Goal: Task Accomplishment & Management: Manage account settings

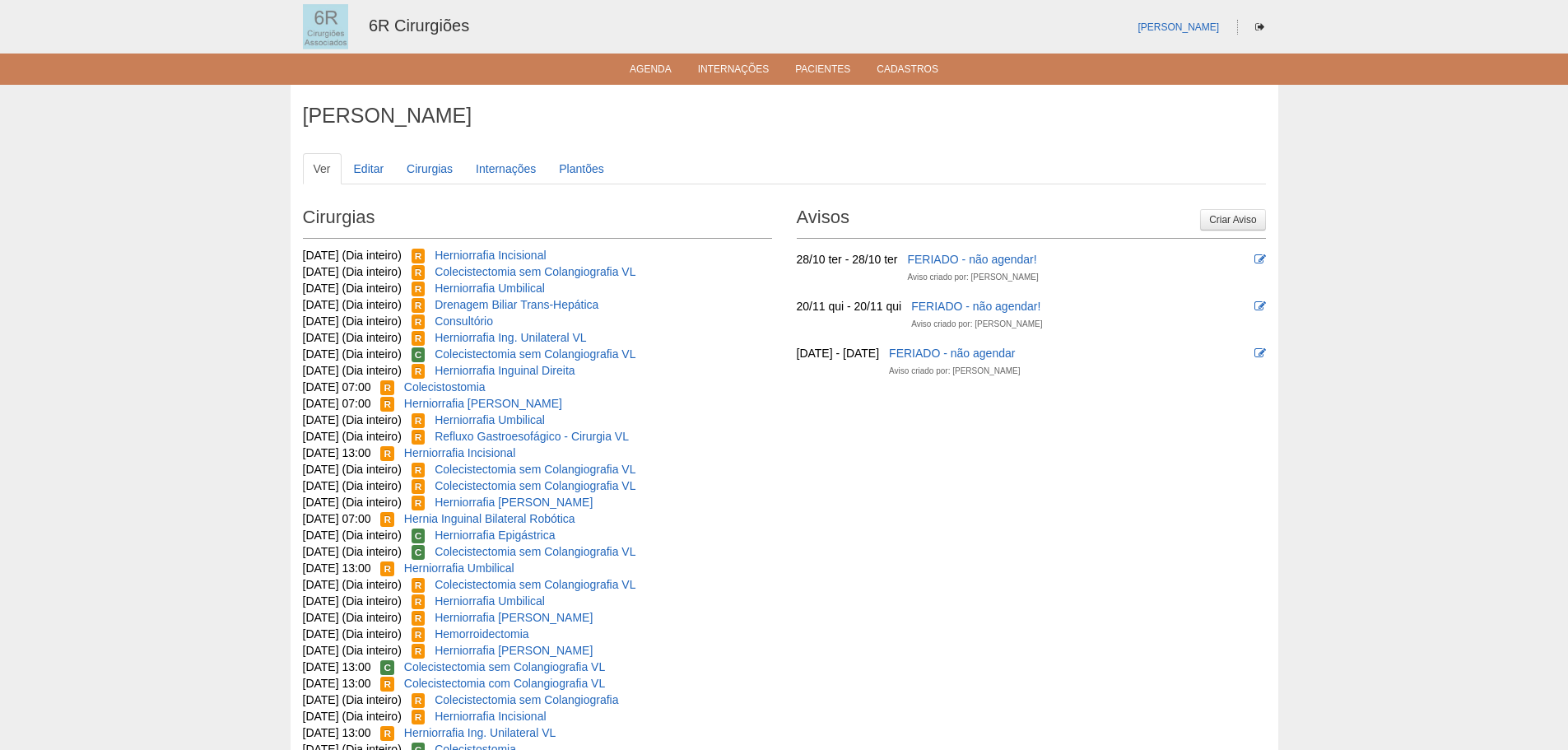
click at [668, 86] on div "Bruno Bulisani Ver Editar Cirurgias Internações Plantões Cirurgias 24/09/2025 (…" at bounding box center [784, 583] width 988 height 997
click at [656, 75] on link "Agenda" at bounding box center [650, 70] width 42 height 14
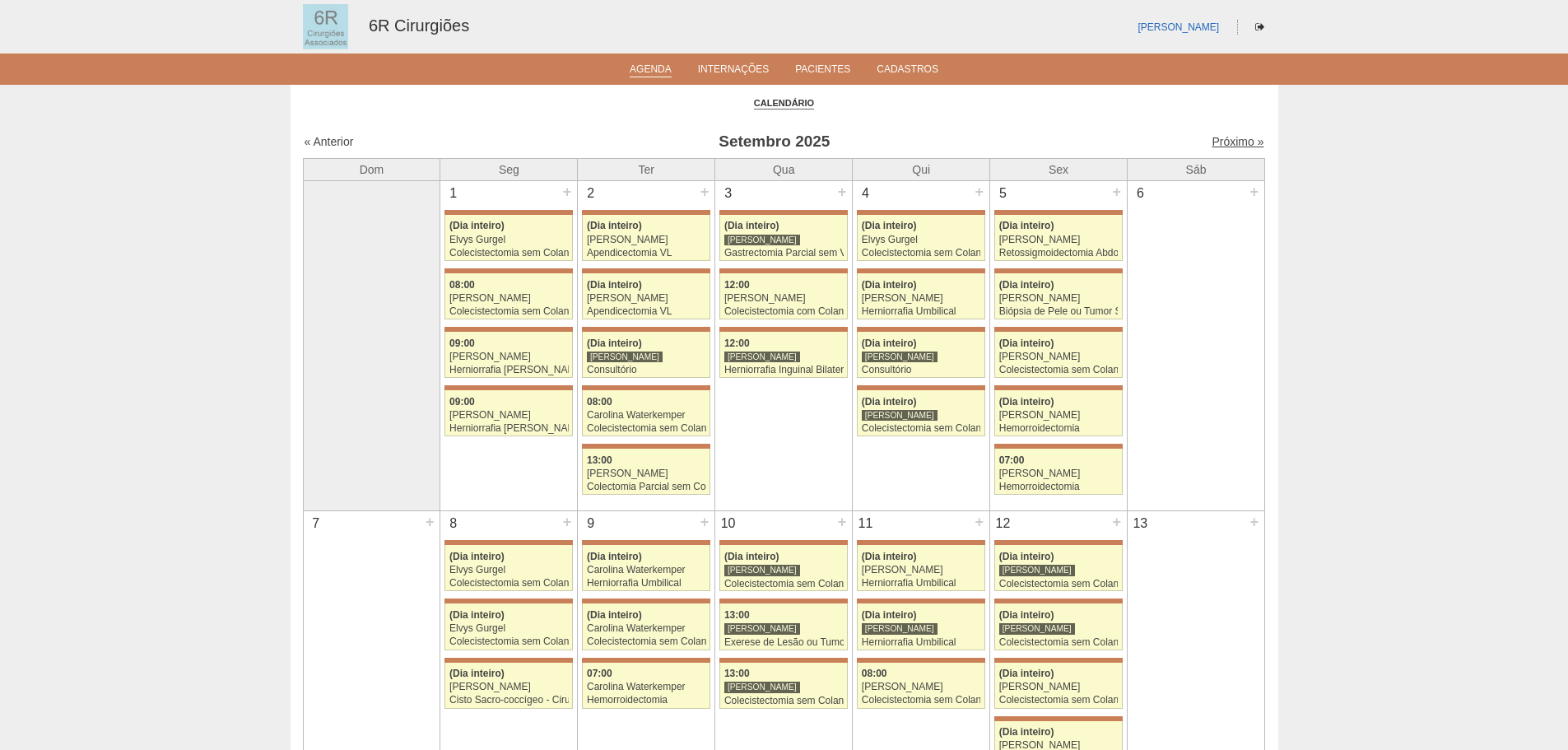
click at [1222, 144] on link "Próximo »" at bounding box center [1237, 141] width 52 height 13
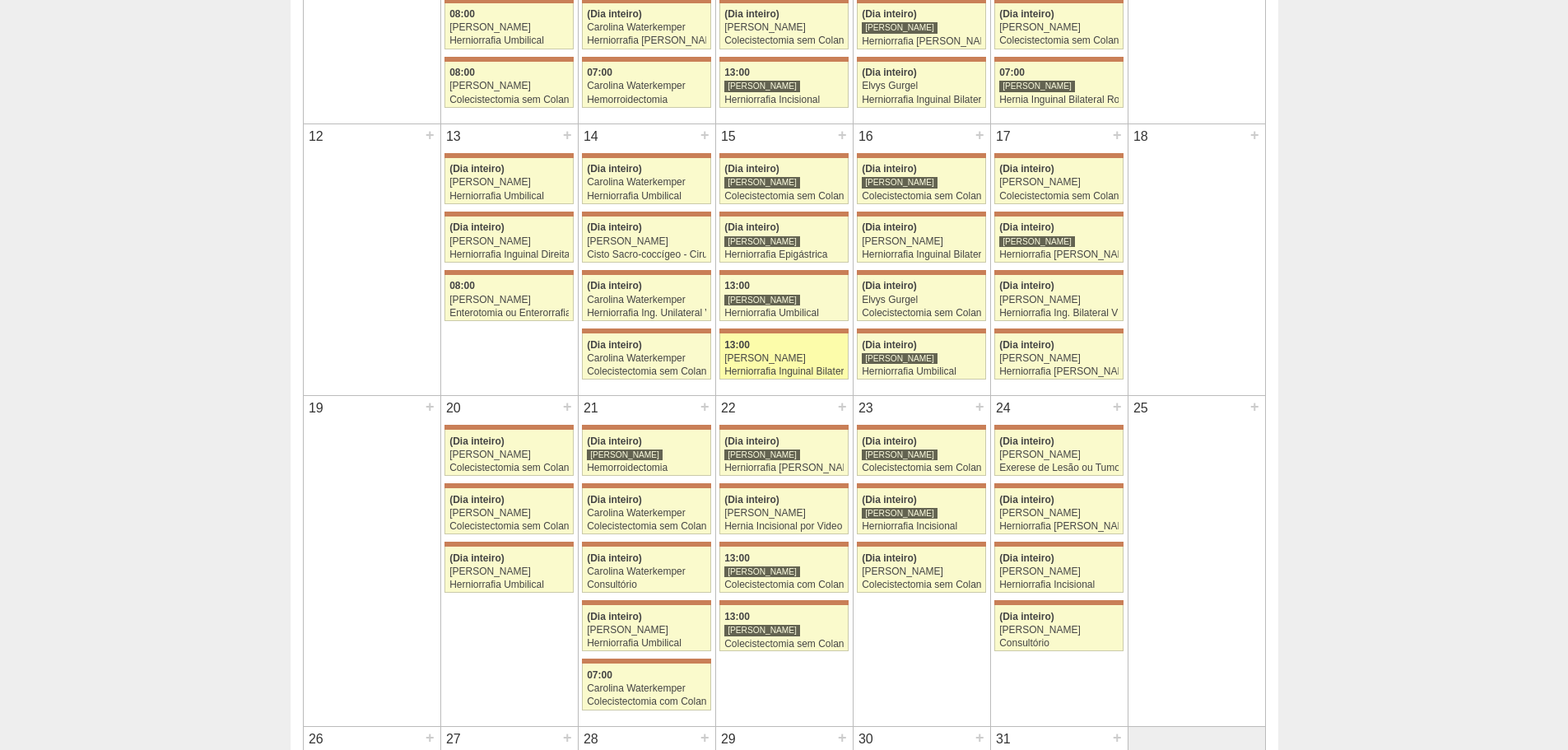
scroll to position [658, 0]
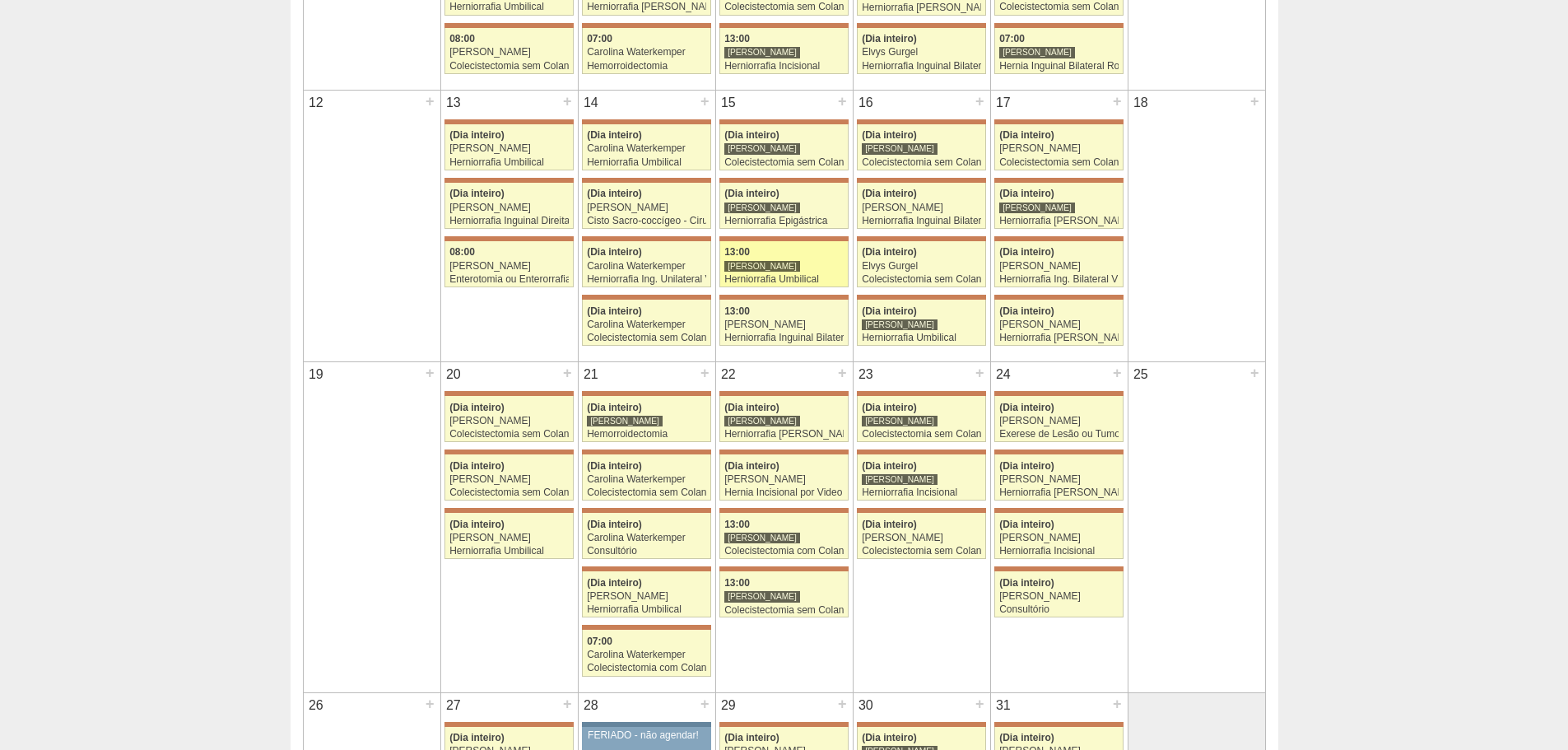
click at [785, 283] on div "Herniorrafia Umbilical" at bounding box center [784, 279] width 119 height 10
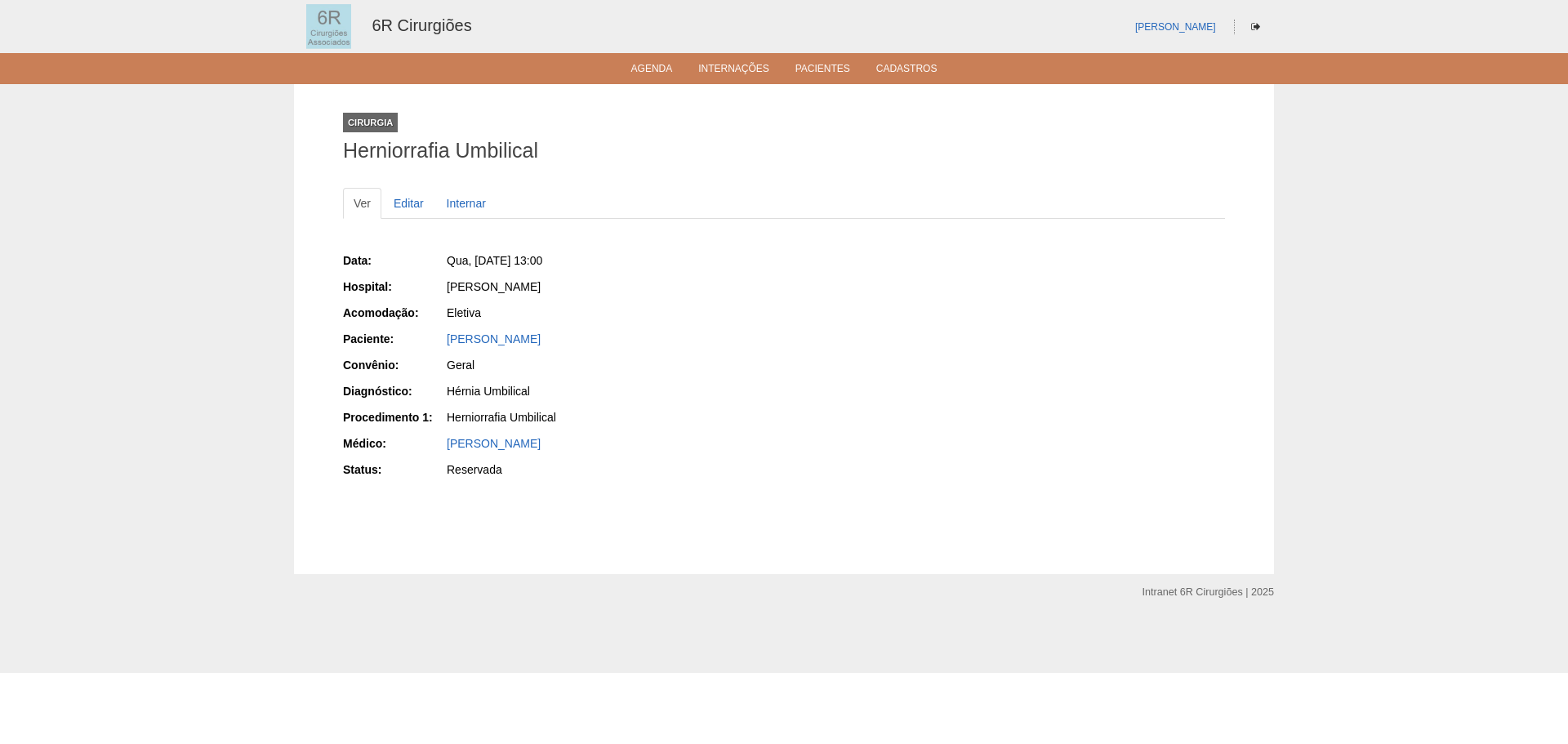
drag, startPoint x: 563, startPoint y: 335, endPoint x: 447, endPoint y: 345, distance: 116.4
click at [447, 345] on div "Michele Rosa Petenati" at bounding box center [610, 338] width 326 height 16
copy link "Michele Rosa Petenati"
click at [410, 216] on link "Editar" at bounding box center [408, 203] width 51 height 31
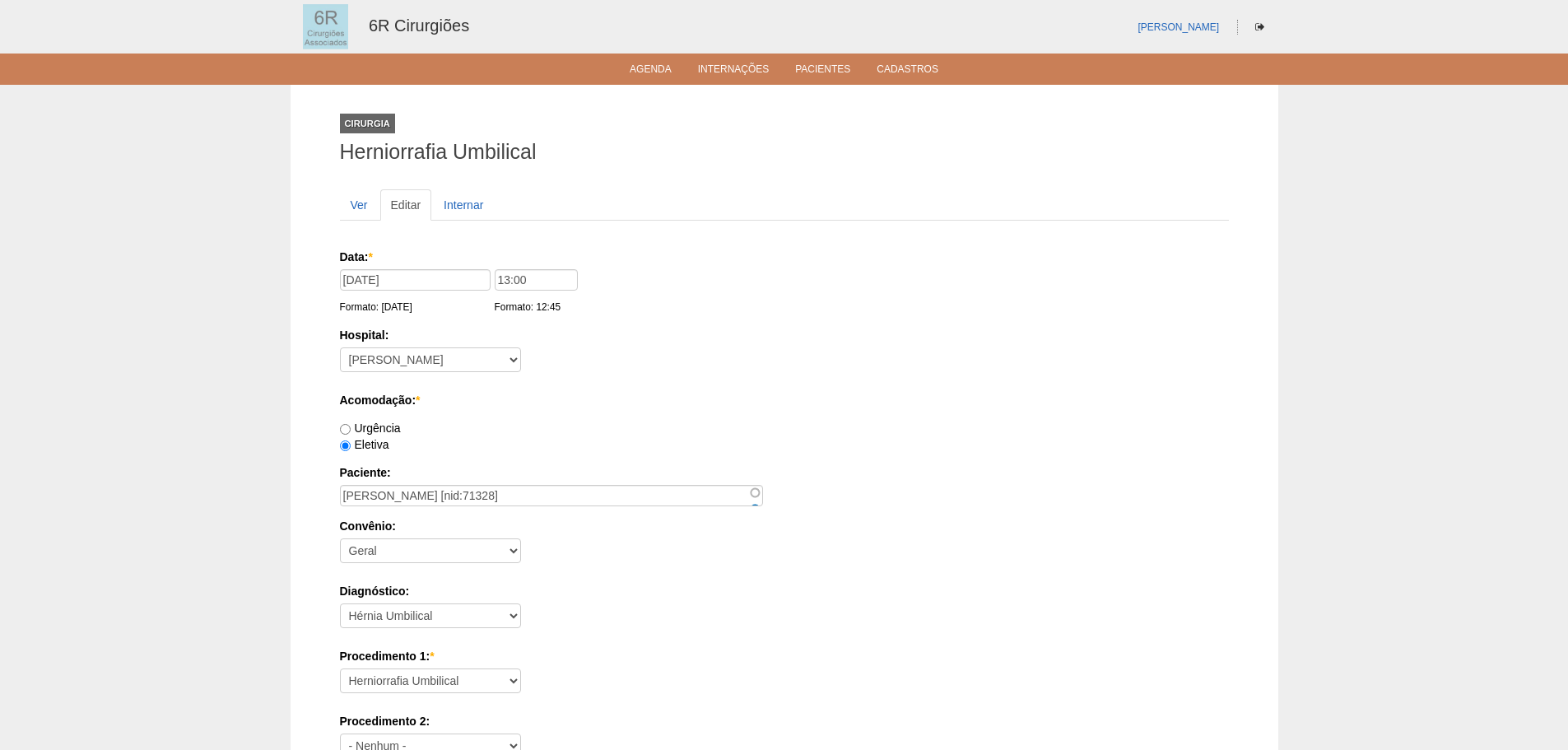
click at [406, 290] on div "15/10/2025 Formato: 20/09/2025" at bounding box center [418, 292] width 155 height 46
click at [417, 286] on input "[DATE]" at bounding box center [415, 279] width 150 height 21
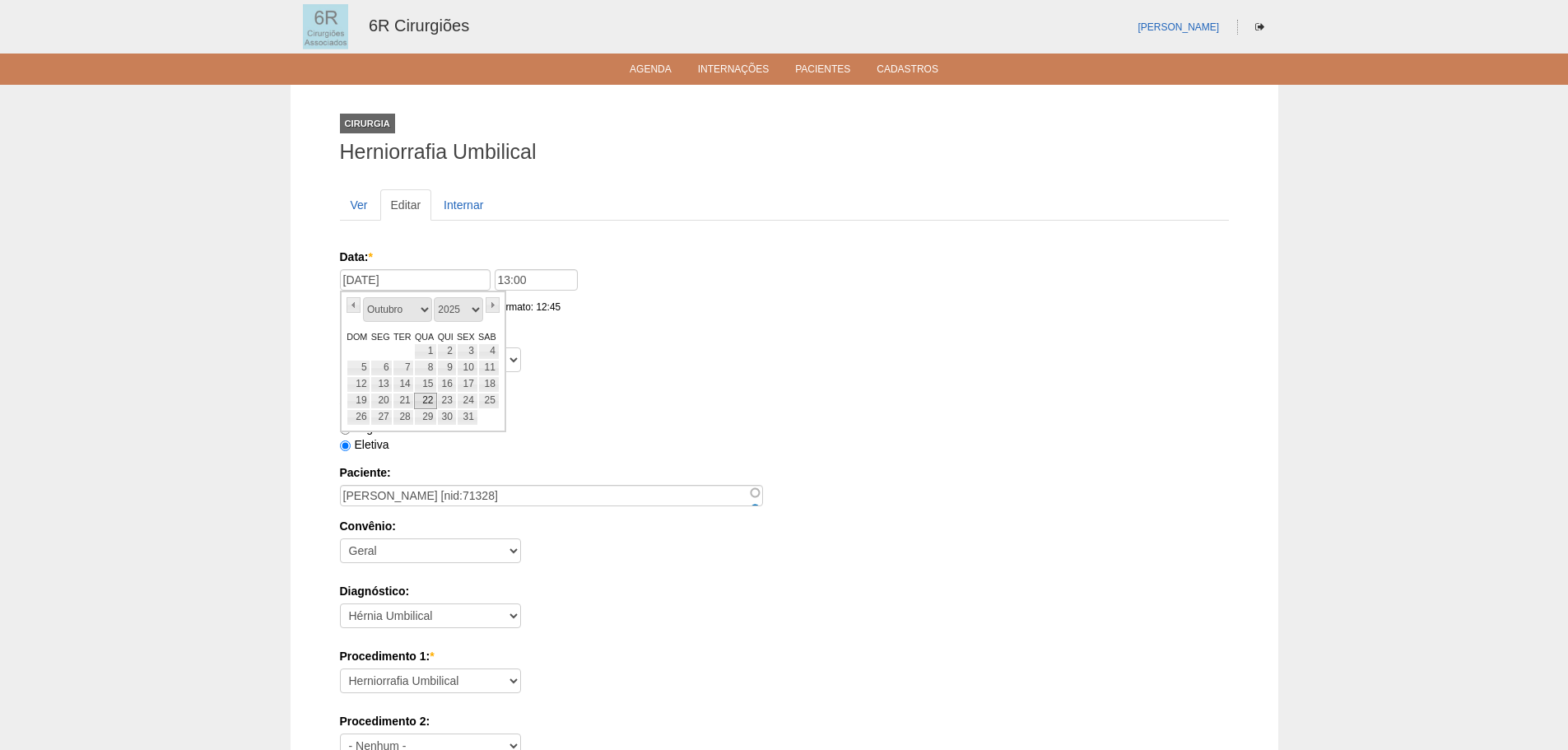
click at [416, 401] on link "22" at bounding box center [425, 400] width 23 height 16
type input "[DATE]"
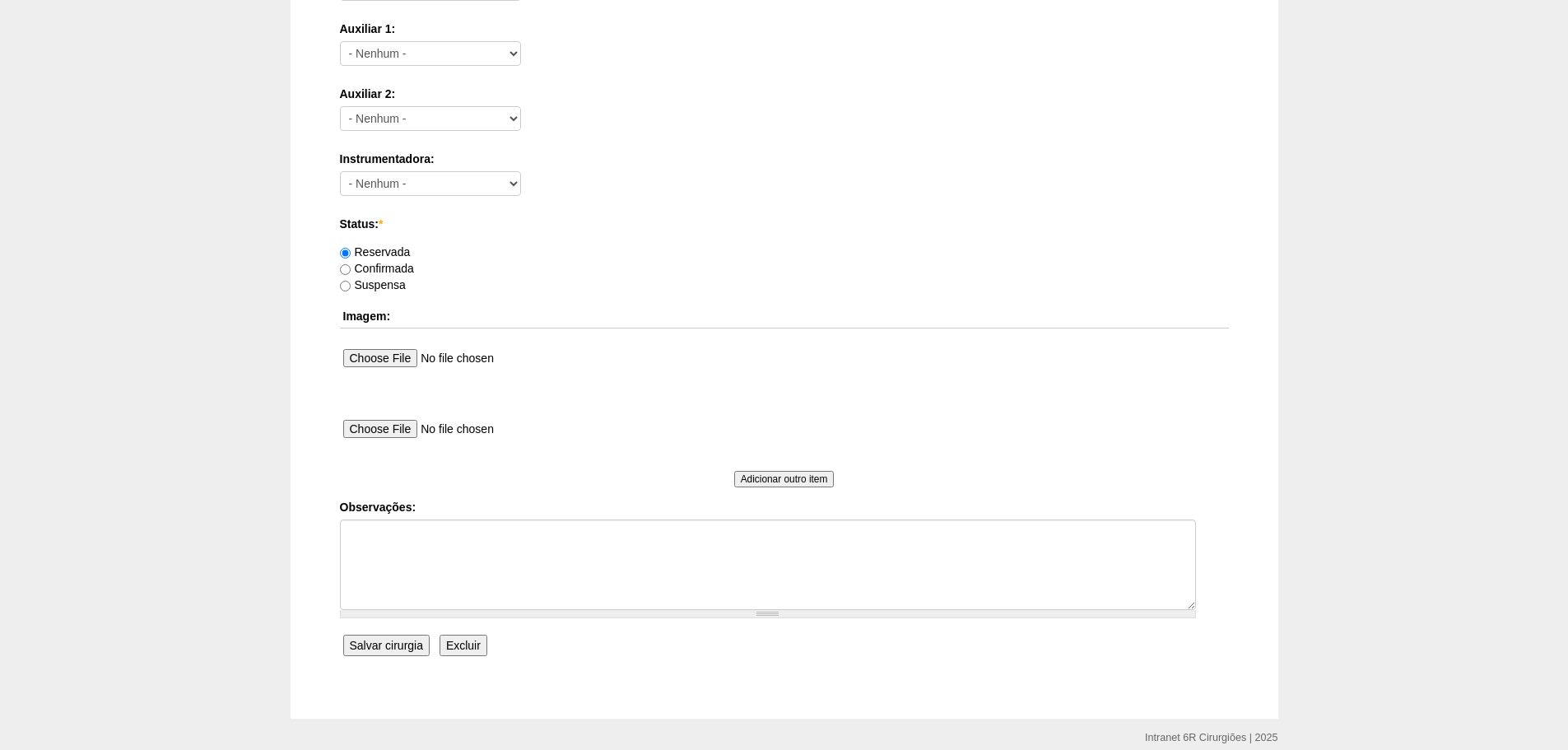
scroll to position [823, 0]
click at [552, 607] on textarea "Observações:" at bounding box center [768, 564] width 856 height 90
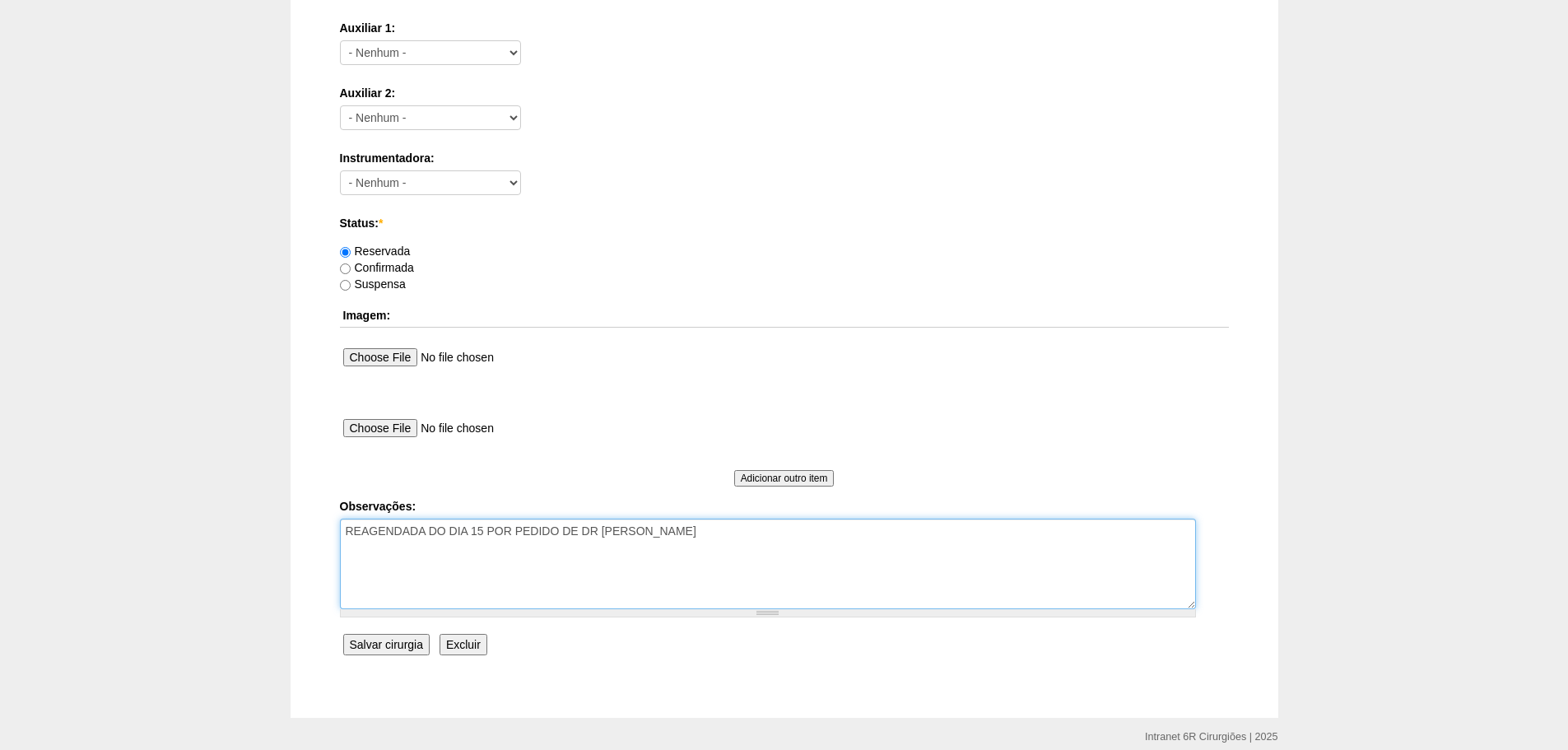
type textarea "REAGENDADA DO DIA 15 POR PEDIDO DE DR MURILO ROCHA"
drag, startPoint x: 434, startPoint y: 717, endPoint x: 1159, endPoint y: 421, distance: 783.1
click at [1159, 421] on div "Upload Maximum file size: 20 MB Allowed extensions: png gif jpg jpeg" at bounding box center [784, 434] width 882 height 36
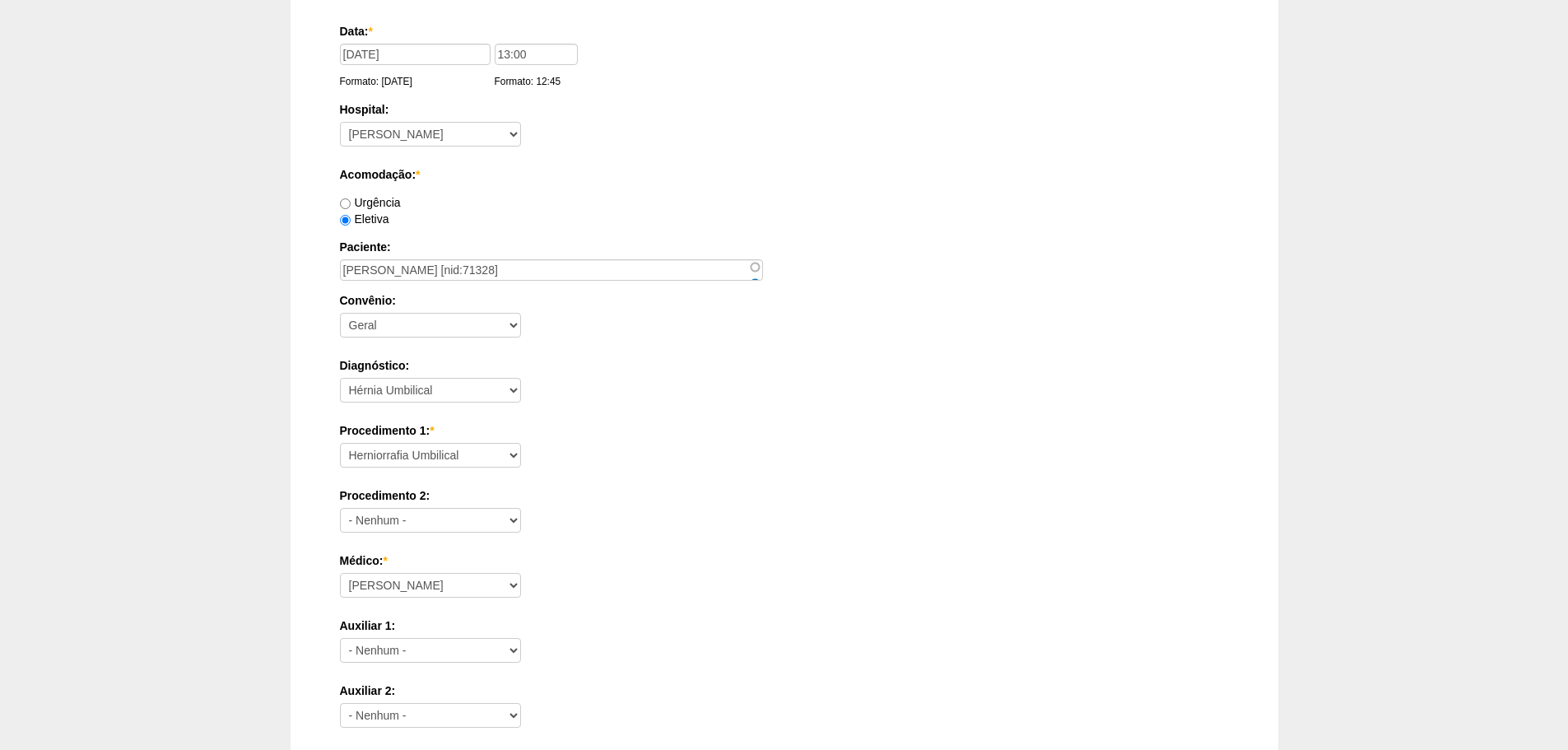
scroll to position [0, 0]
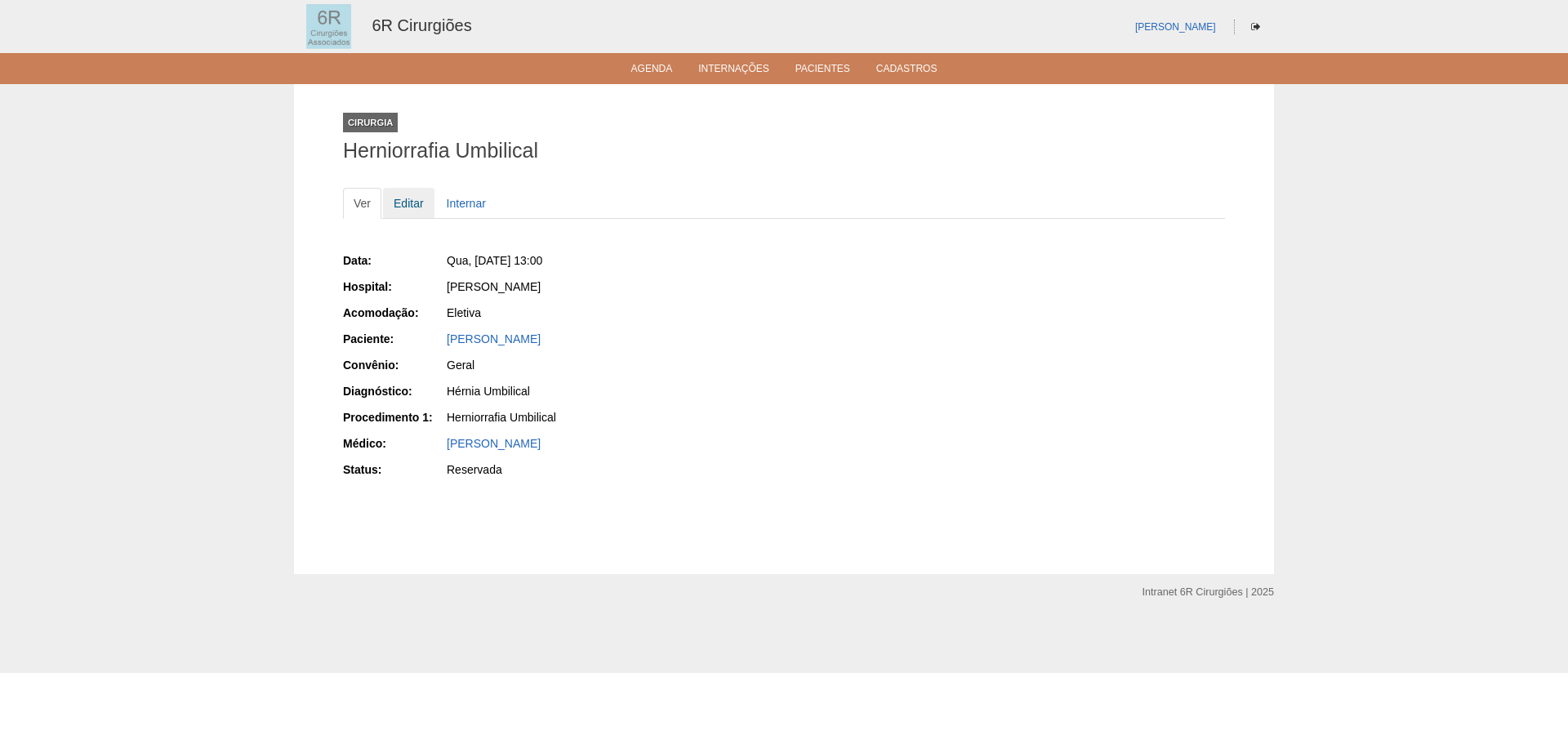
click at [402, 199] on link "Editar" at bounding box center [408, 203] width 51 height 31
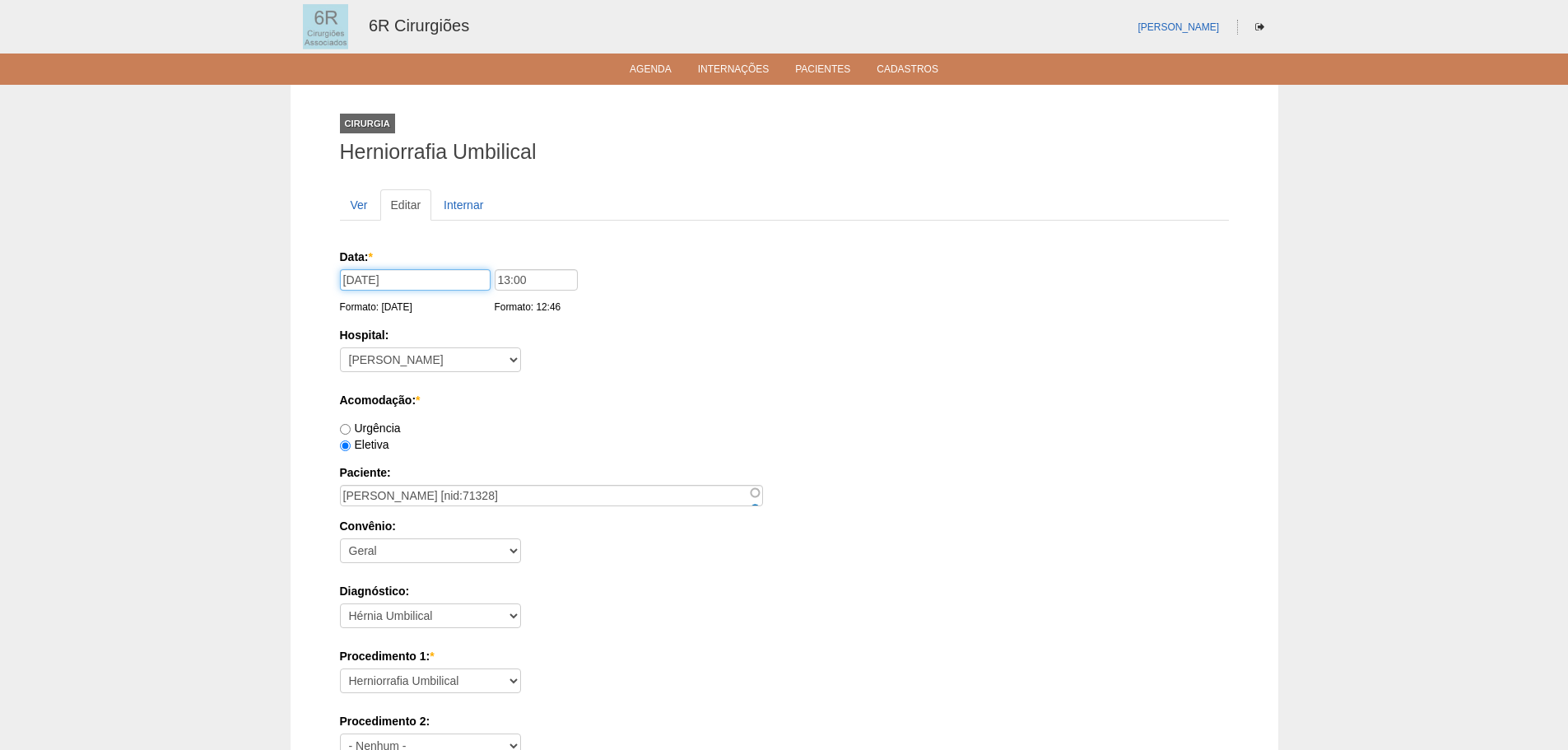
click at [436, 269] on input "[DATE]" at bounding box center [415, 279] width 150 height 21
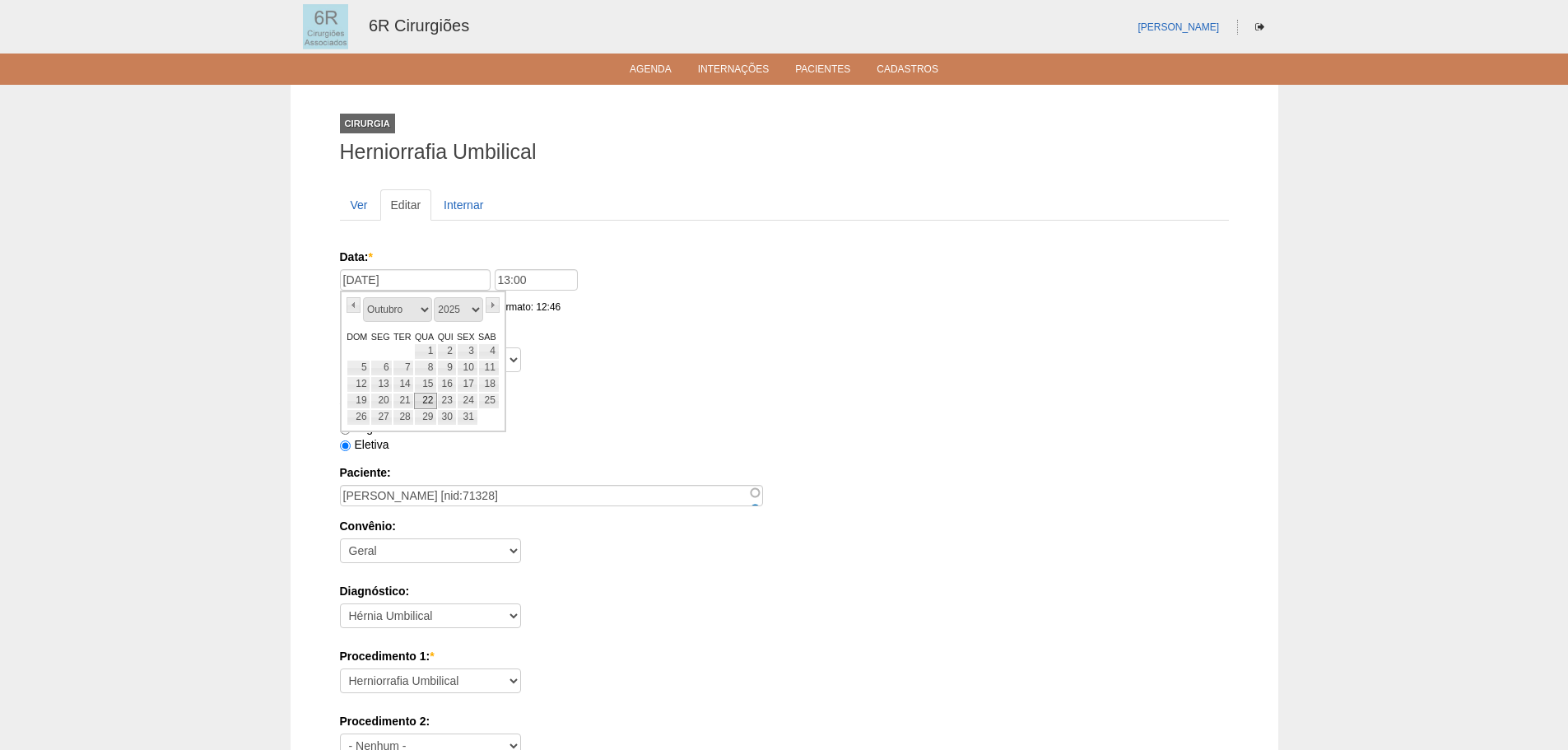
click at [432, 395] on link "22" at bounding box center [425, 400] width 23 height 16
type input "[DATE]"
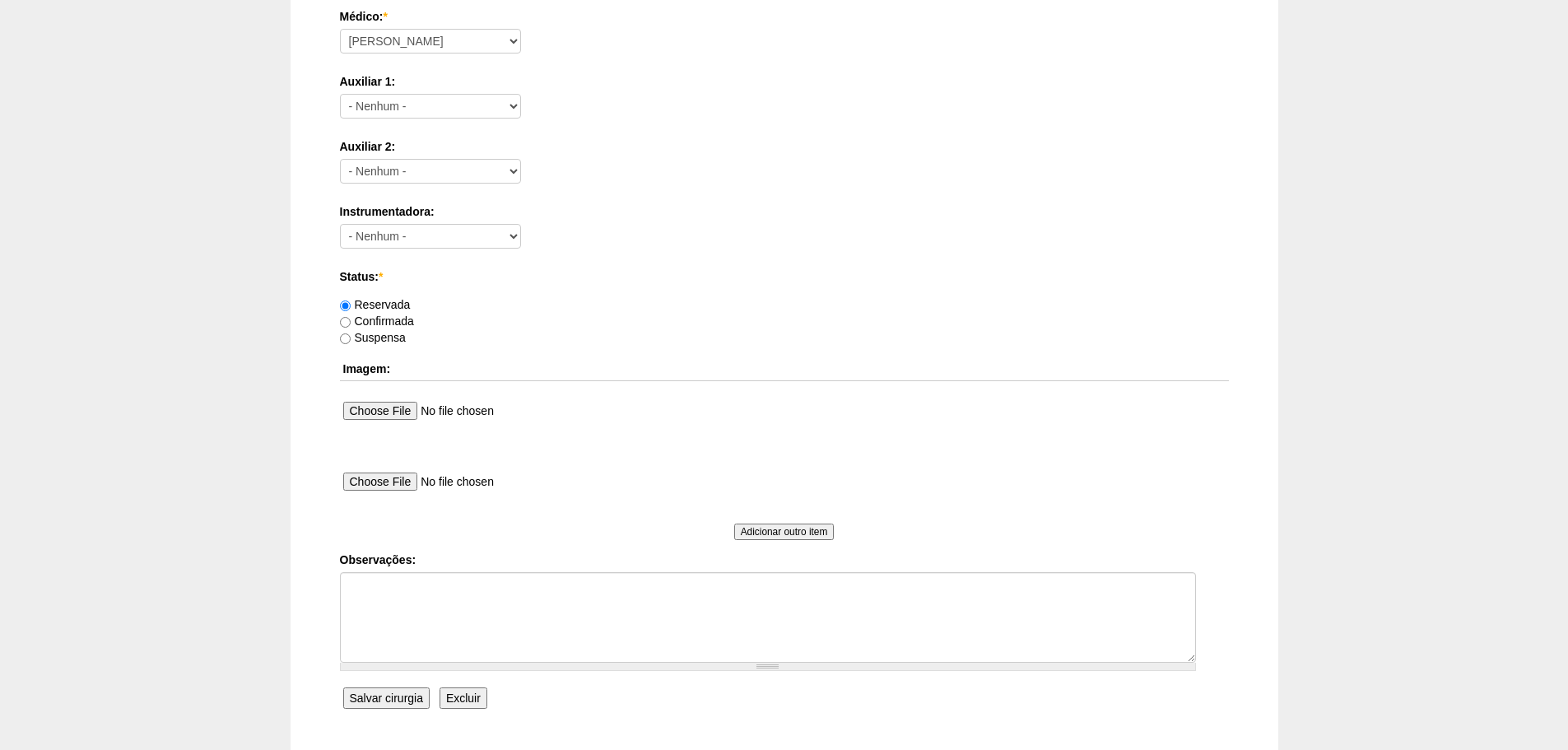
scroll to position [891, 0]
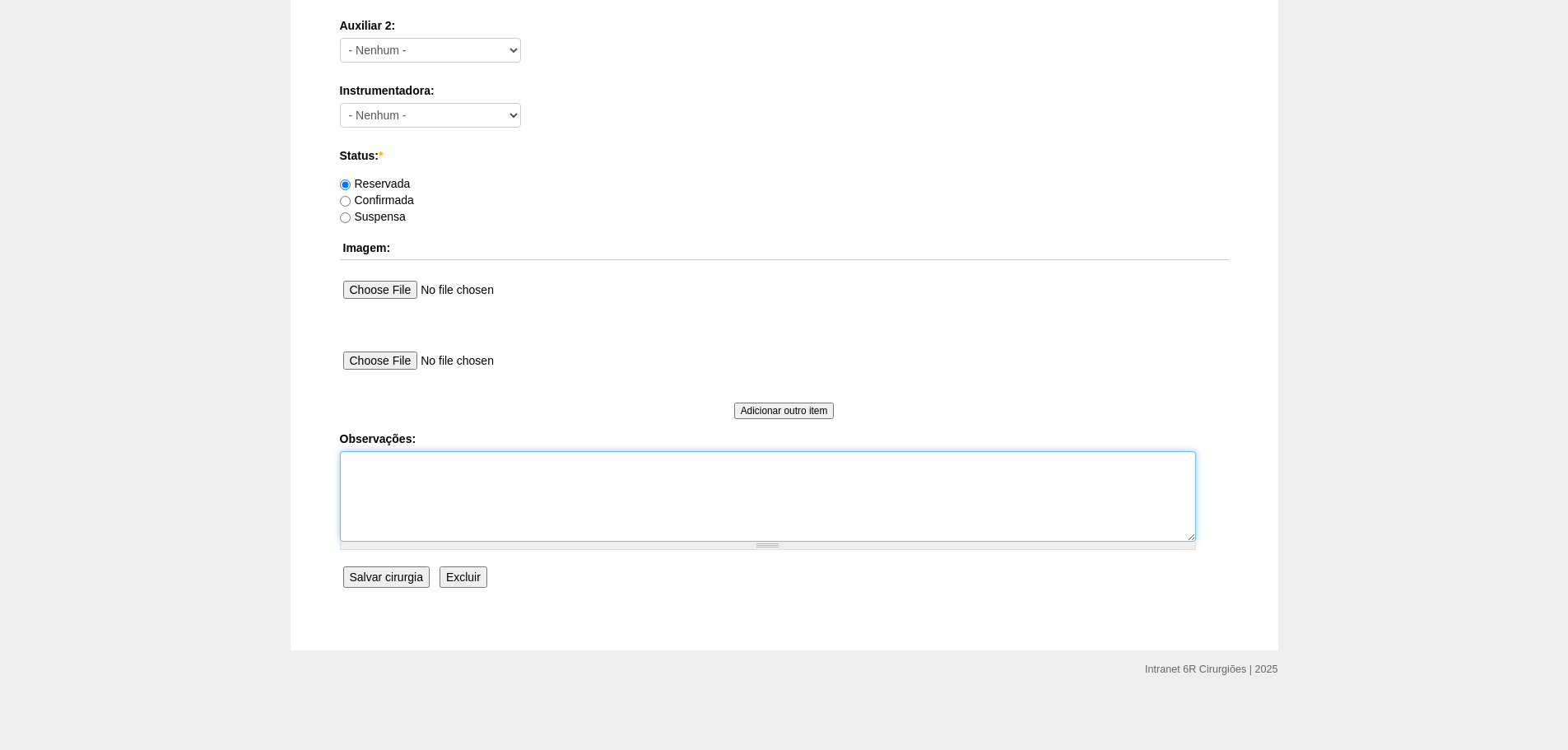
click at [528, 493] on textarea "Observações:" at bounding box center [768, 496] width 856 height 90
click at [956, 509] on textarea "REMARCADA DE 15/10 POR PEDIDO DE DR MURILO NÃO ATENDE LIGAÇÕES, REALIZADA TENTA…" at bounding box center [768, 496] width 856 height 90
paste textarea "11999010889"
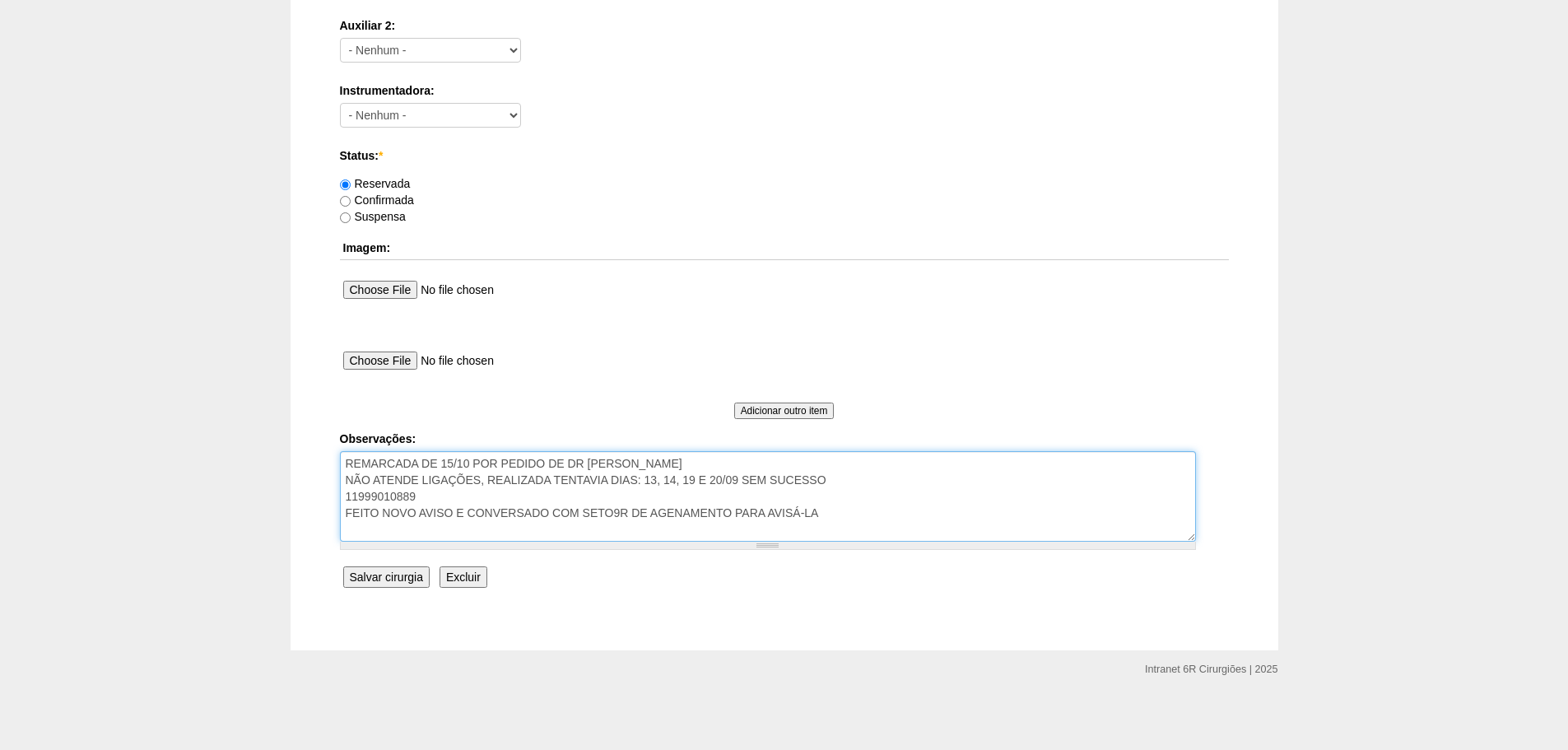
type textarea "REMARCADA DE 15/10 POR PEDIDO DE DR MURILO NÃO ATENDE LIGAÇÕES, REALIZADA TENTA…"
click at [412, 572] on input "Salvar cirurgia" at bounding box center [386, 576] width 87 height 21
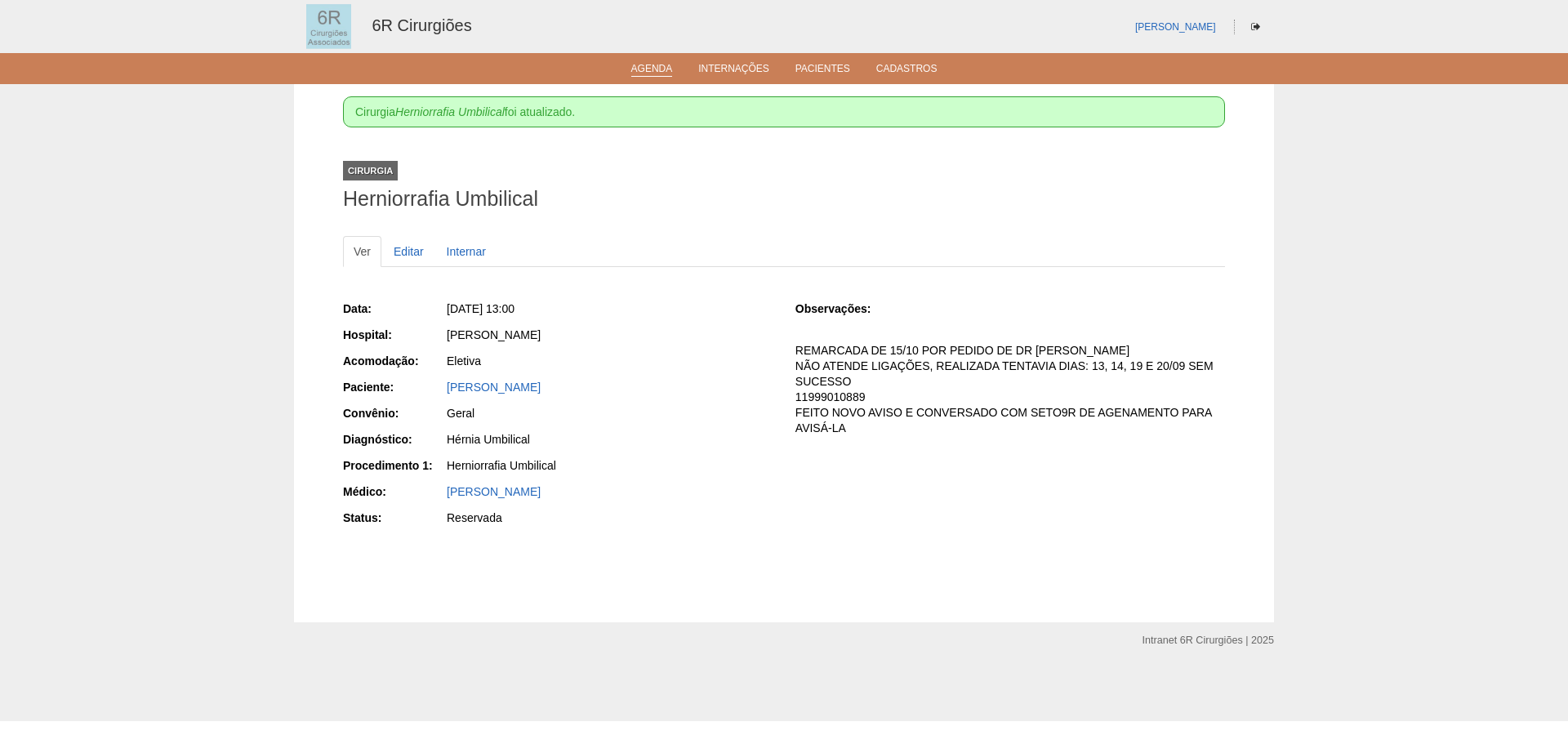
click at [665, 73] on link "Agenda" at bounding box center [652, 70] width 42 height 14
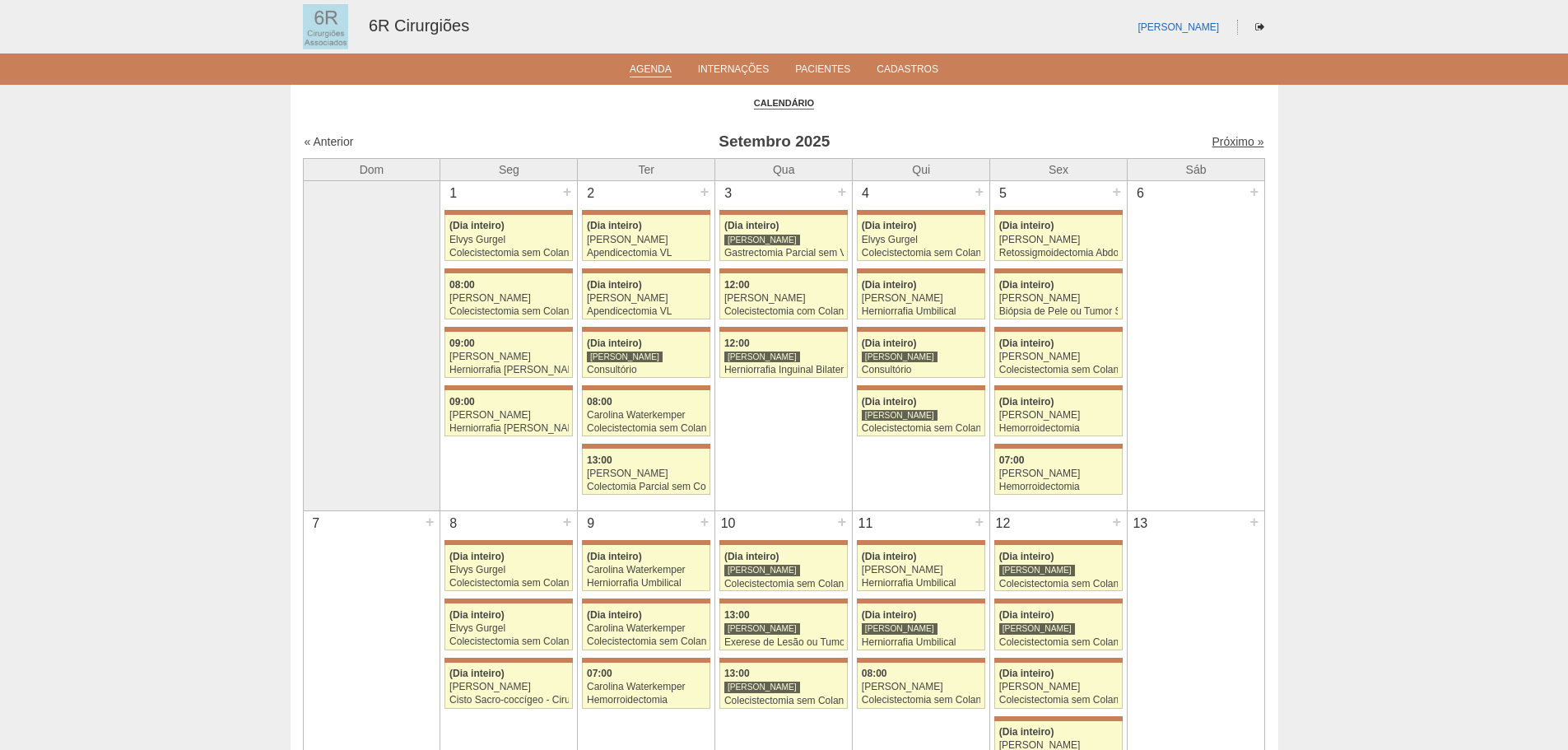
click at [1239, 140] on link "Próximo »" at bounding box center [1237, 141] width 52 height 13
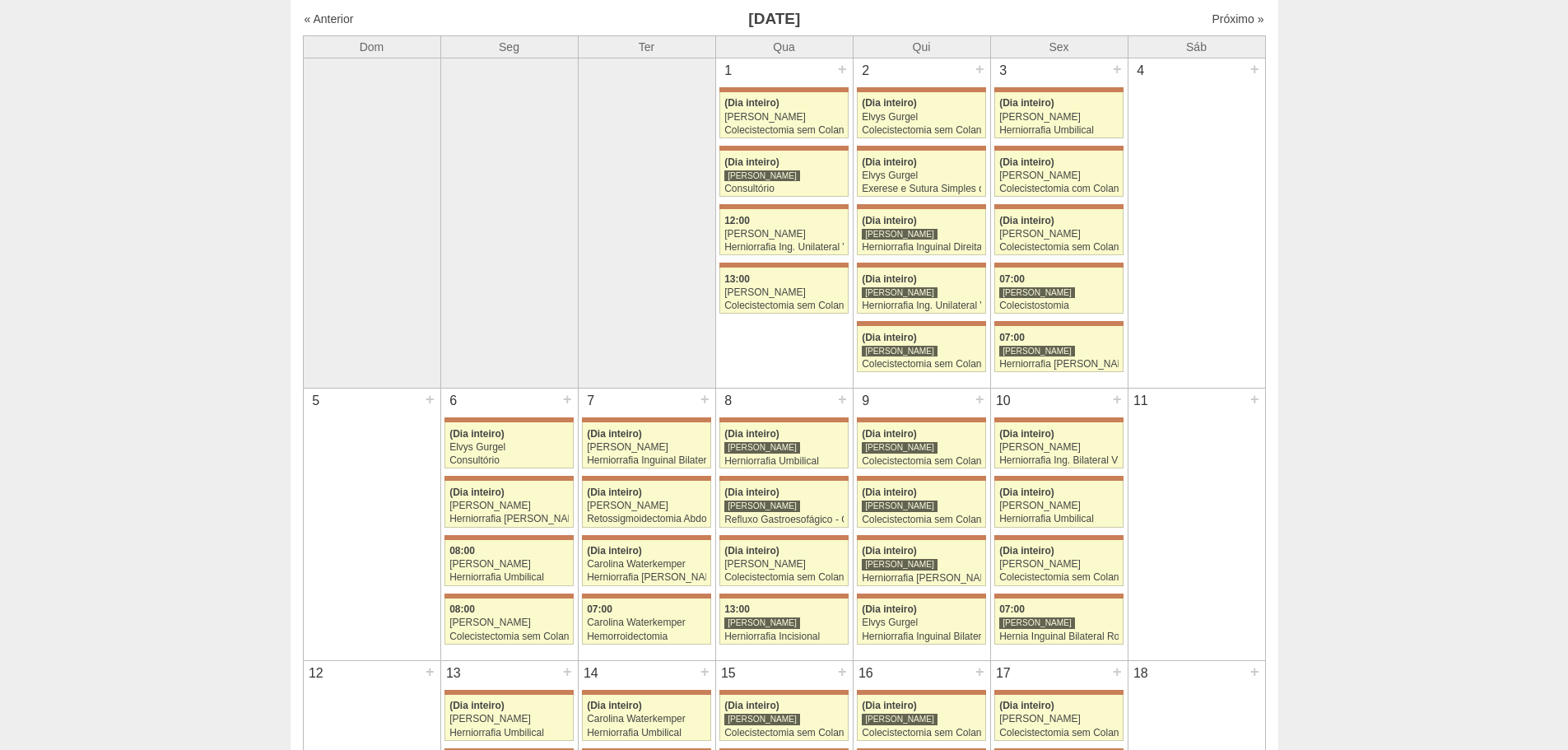
scroll to position [82, 0]
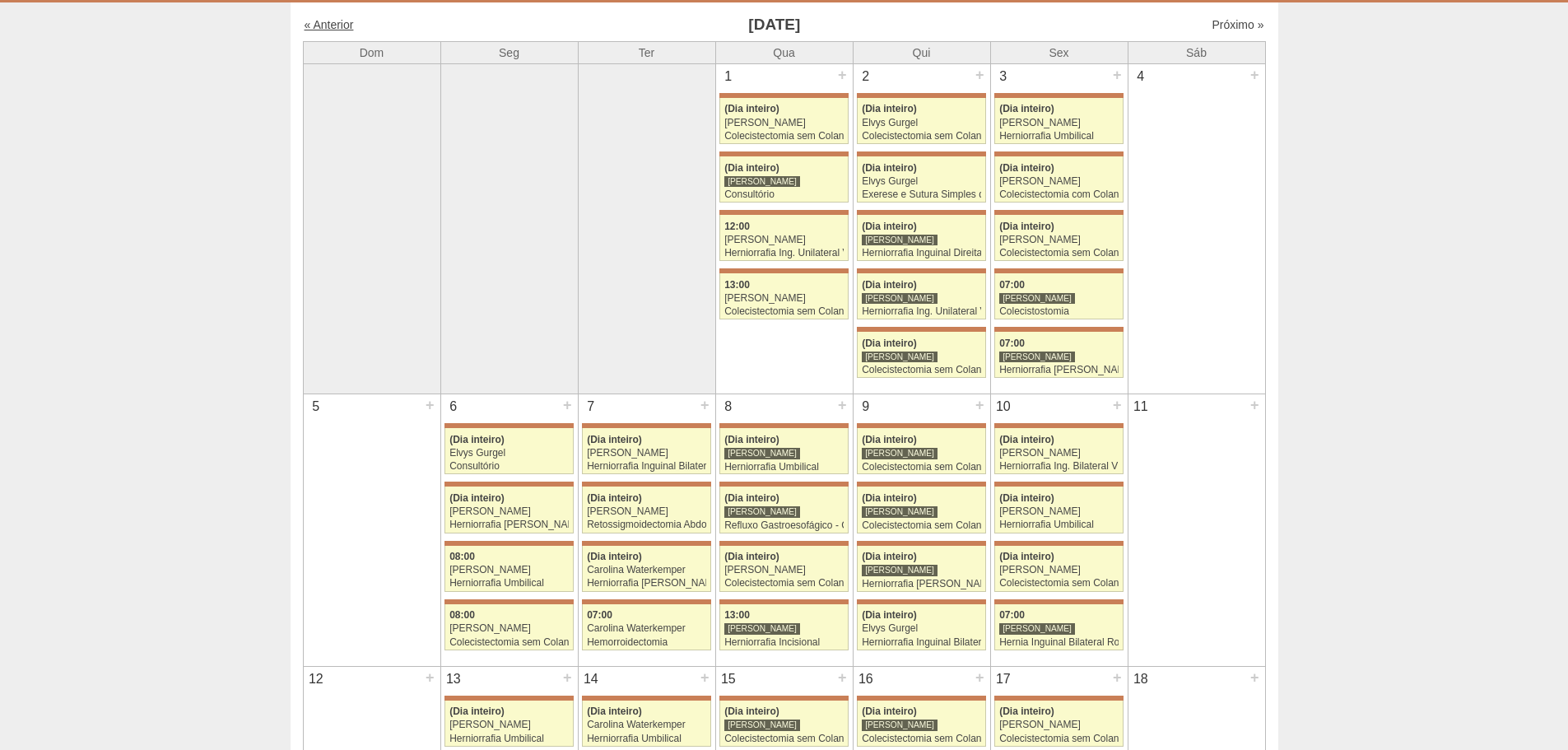
click at [347, 30] on link "« Anterior" at bounding box center [328, 24] width 49 height 13
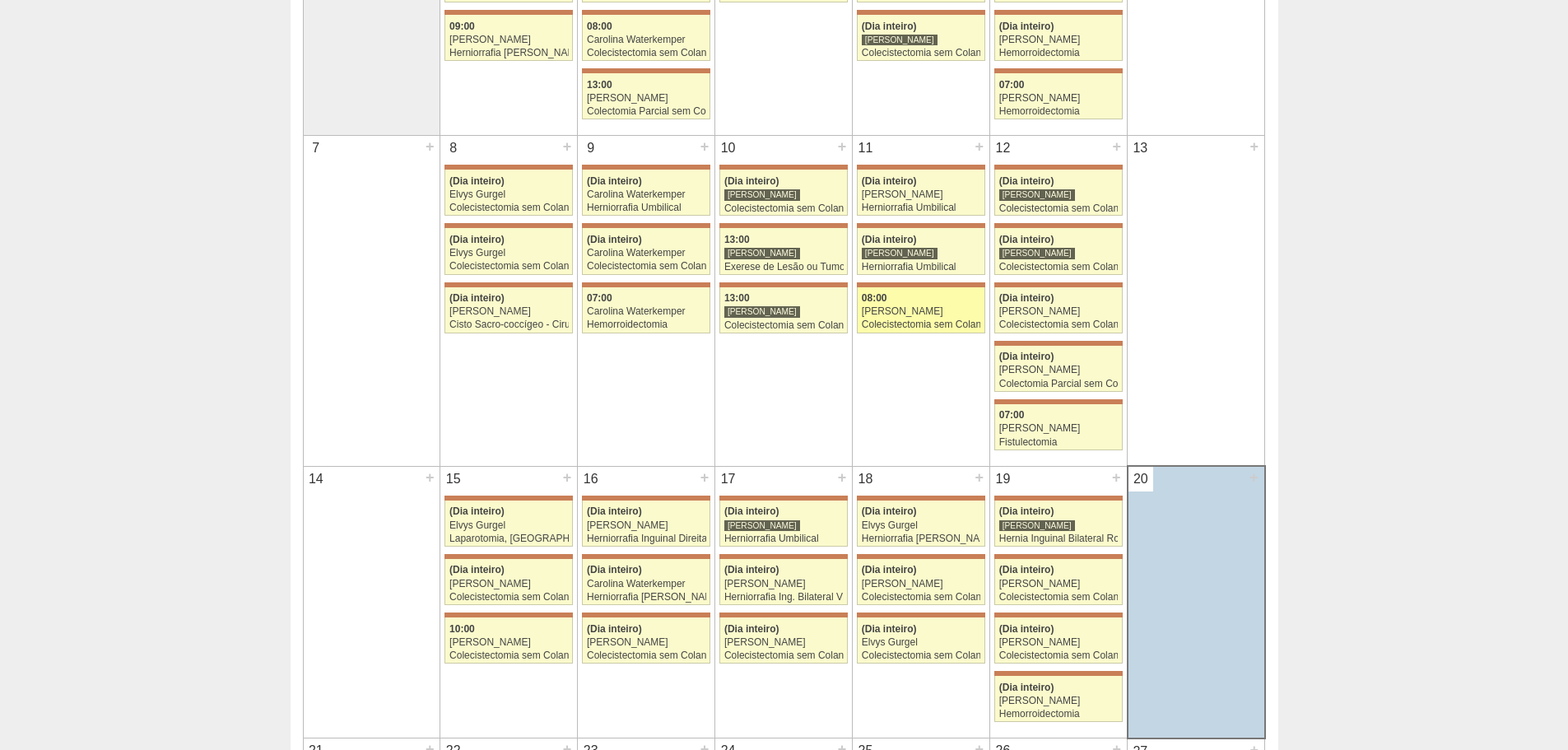
scroll to position [412, 0]
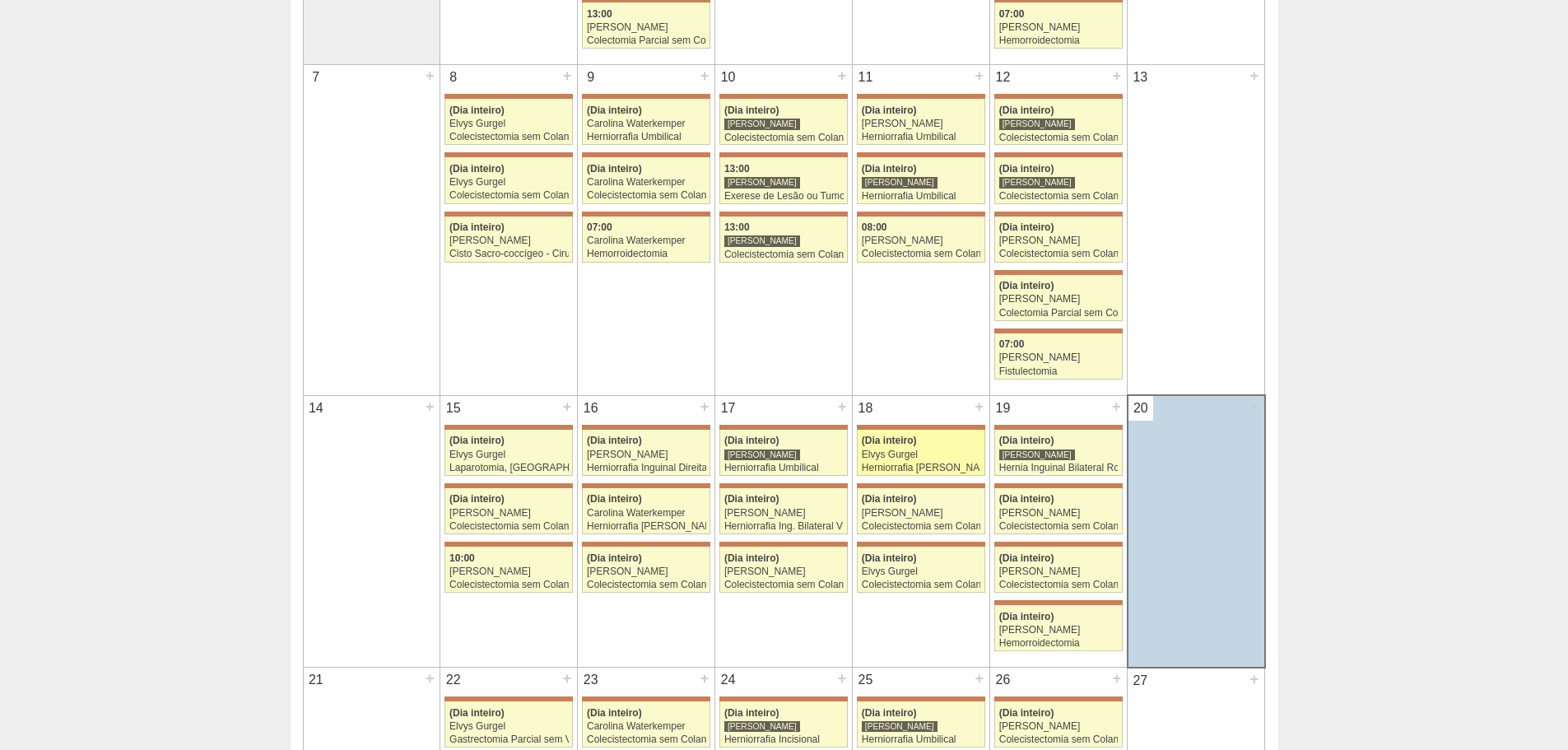
click at [940, 451] on div "Elvys Gurgel" at bounding box center [921, 454] width 119 height 10
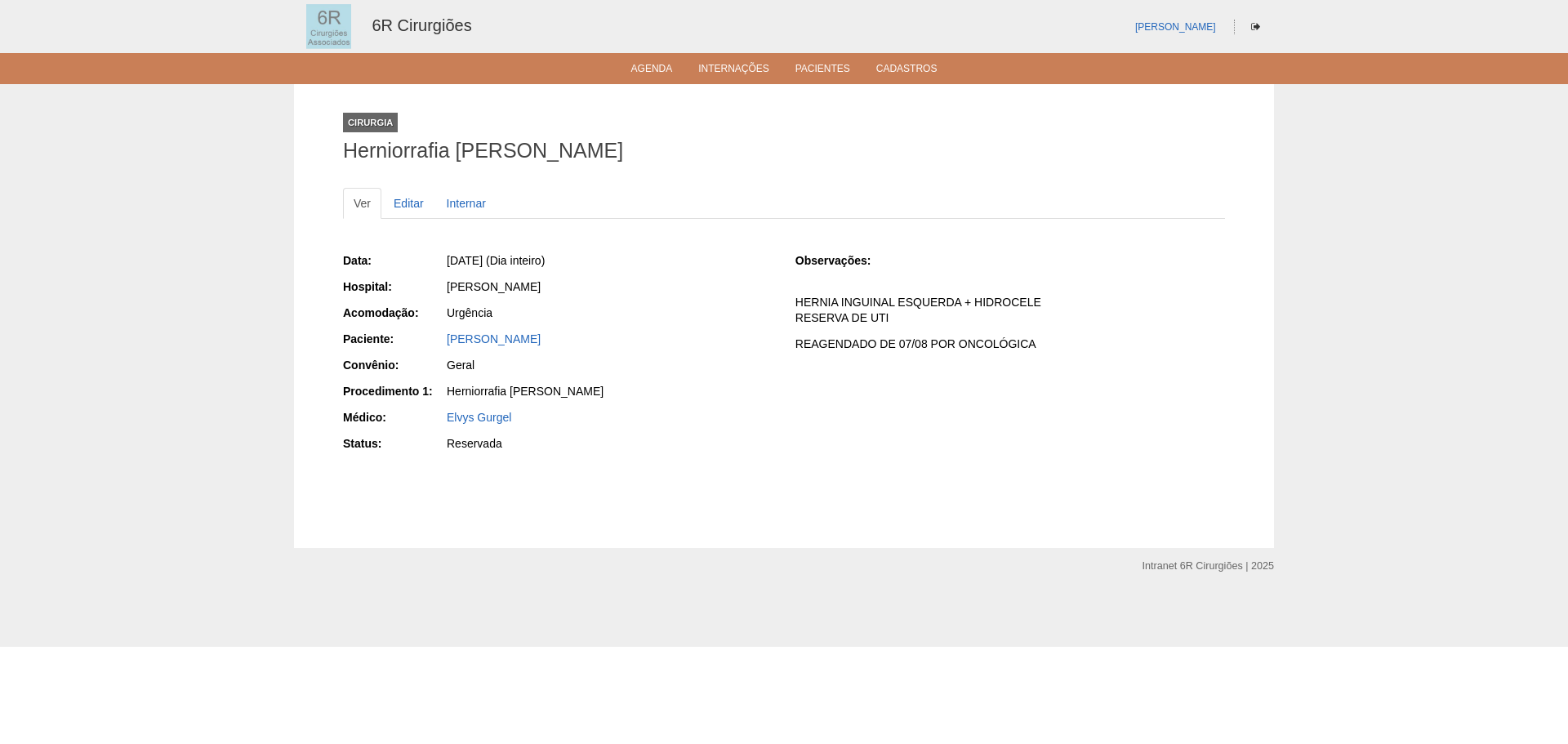
drag, startPoint x: 612, startPoint y: 336, endPoint x: 427, endPoint y: 327, distance: 185.2
click at [427, 327] on div "Data: [DATE] (Dia inteiro) Hospital: [PERSON_NAME] Acomodação: Urgência Pacient…" at bounding box center [558, 354] width 430 height 215
copy link "[PERSON_NAME]"
click at [639, 63] on link "Agenda" at bounding box center [652, 70] width 42 height 14
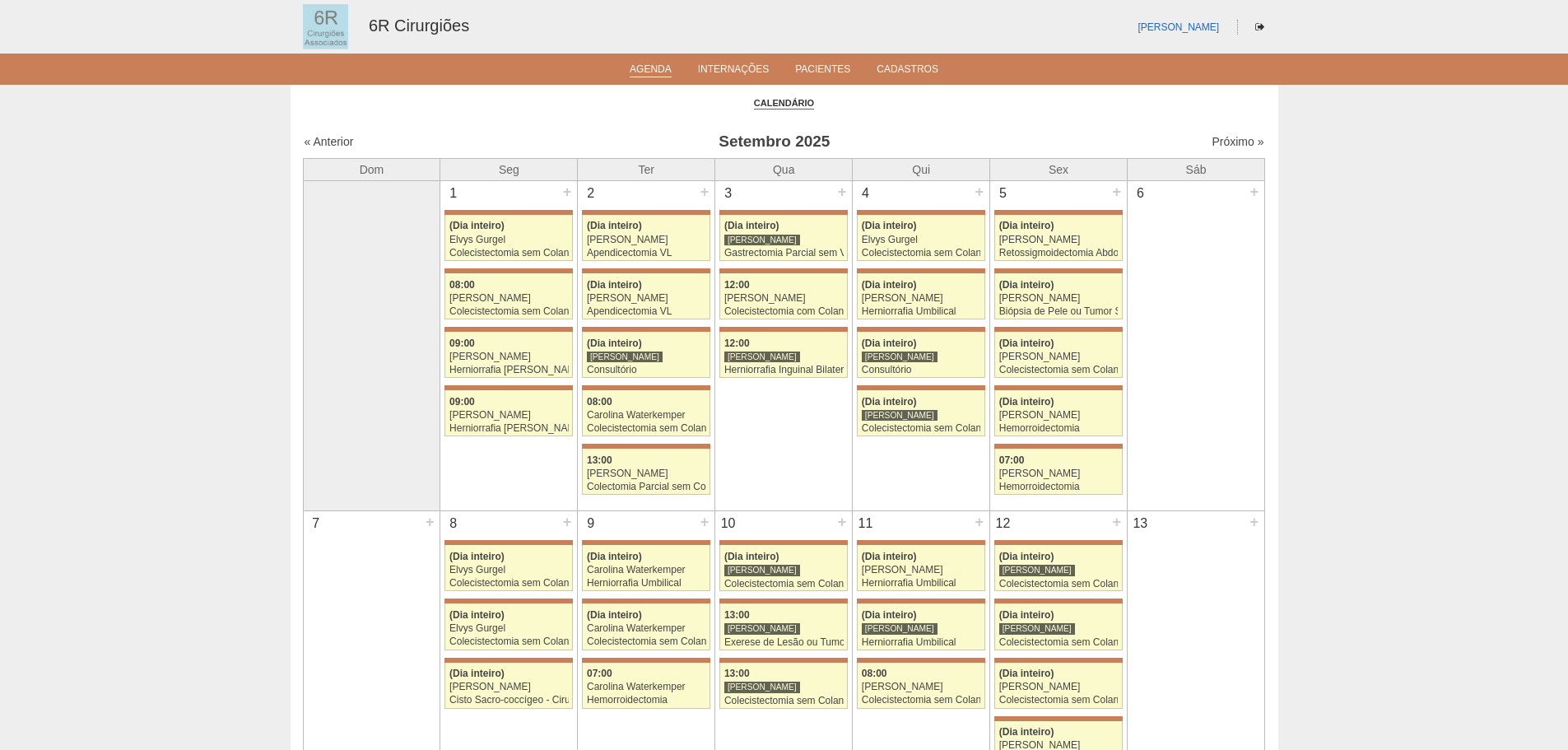
click at [1215, 137] on link "Próximo »" at bounding box center [1237, 141] width 52 height 13
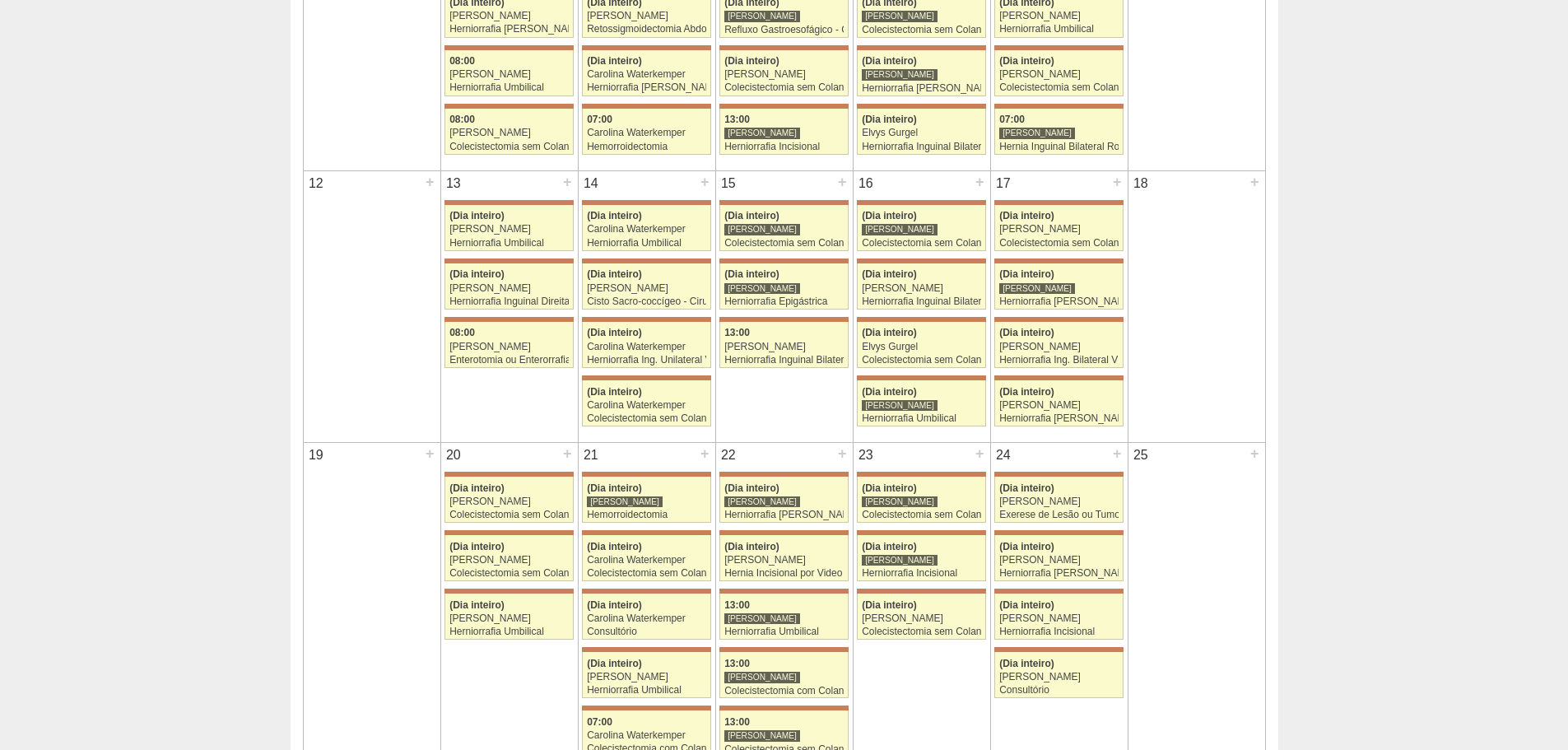
scroll to position [989, 0]
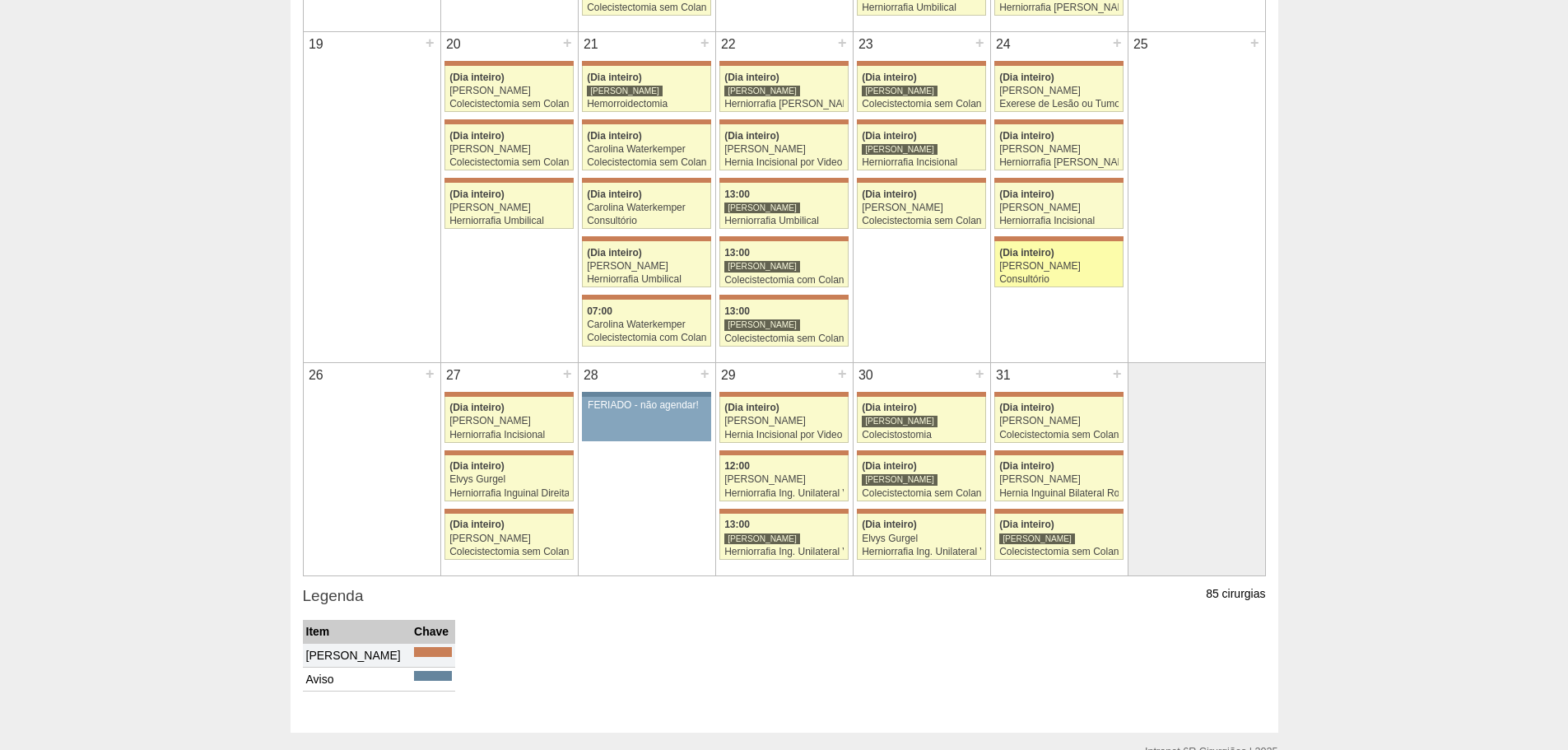
click at [1062, 252] on div "(Dia inteiro)" at bounding box center [1059, 253] width 119 height 10
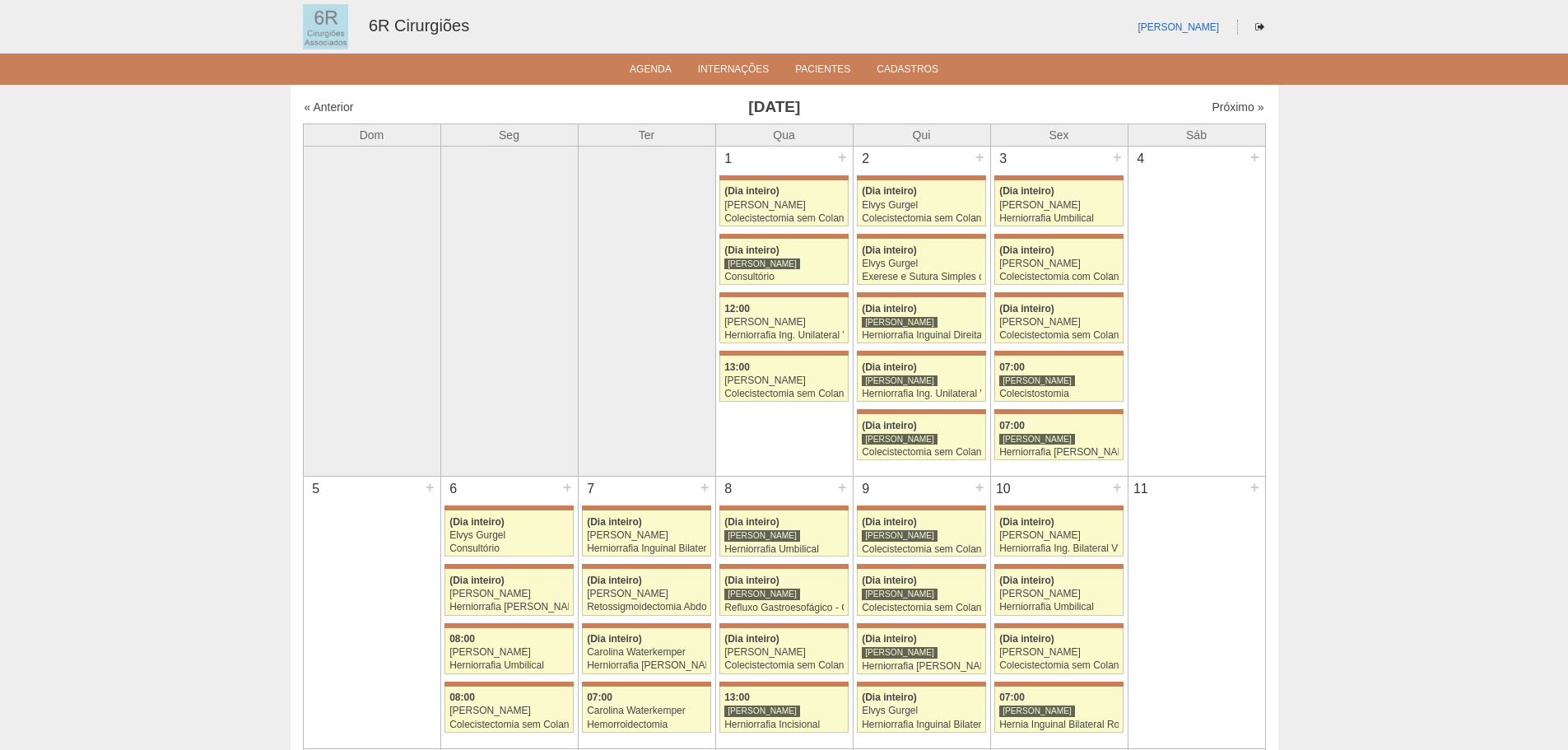
scroll to position [989, 0]
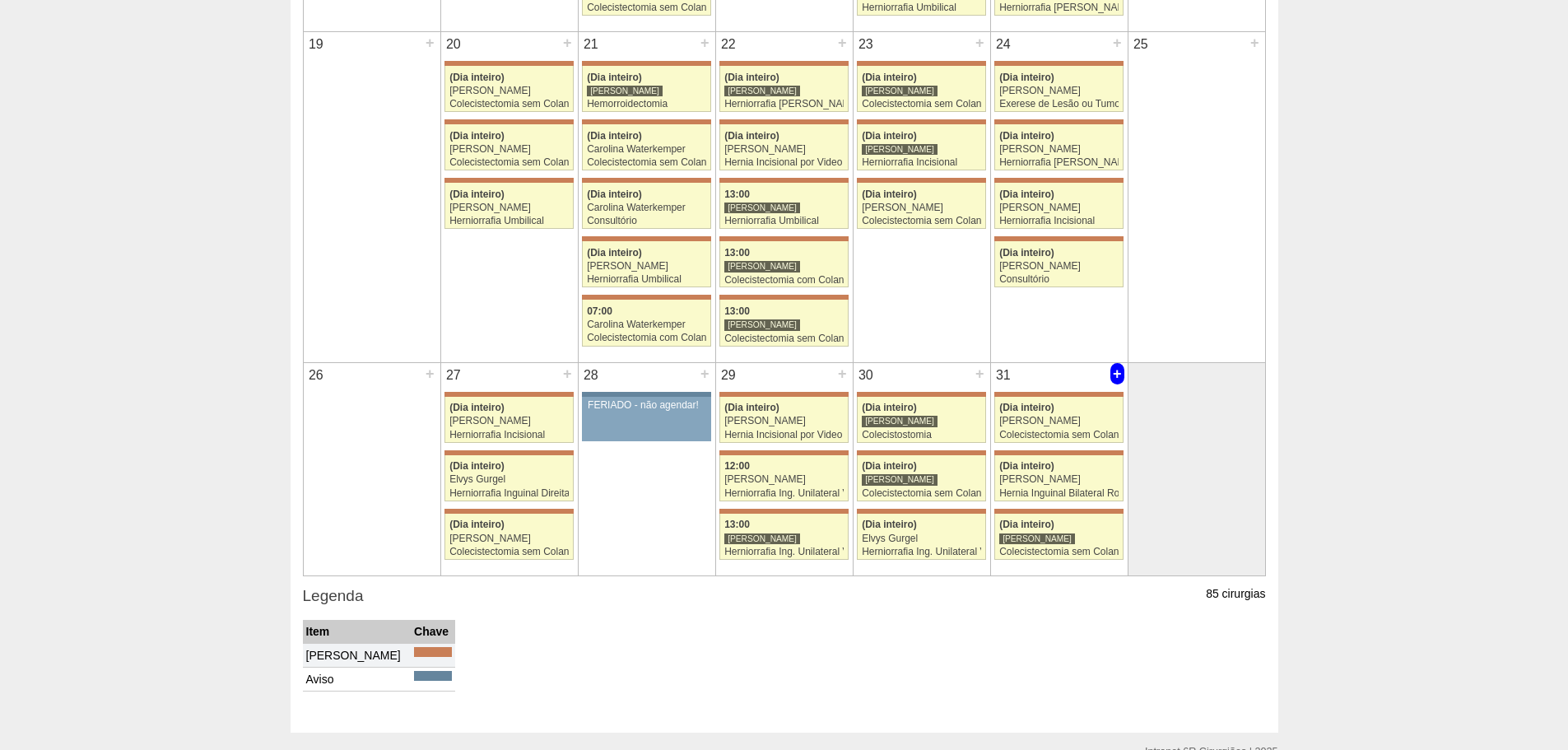
click at [1117, 377] on div "+" at bounding box center [1117, 373] width 14 height 21
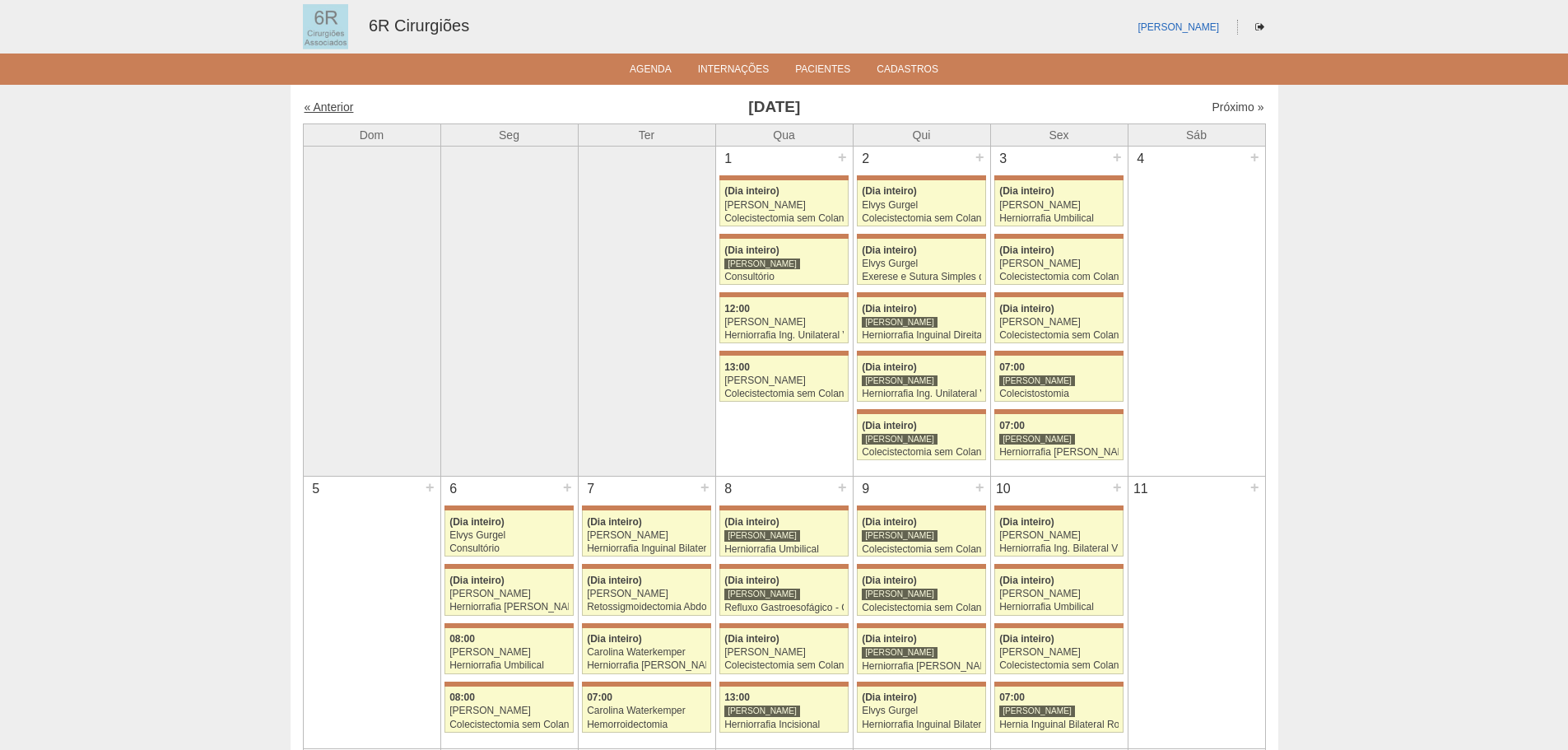
click at [347, 107] on link "« Anterior" at bounding box center [328, 107] width 49 height 13
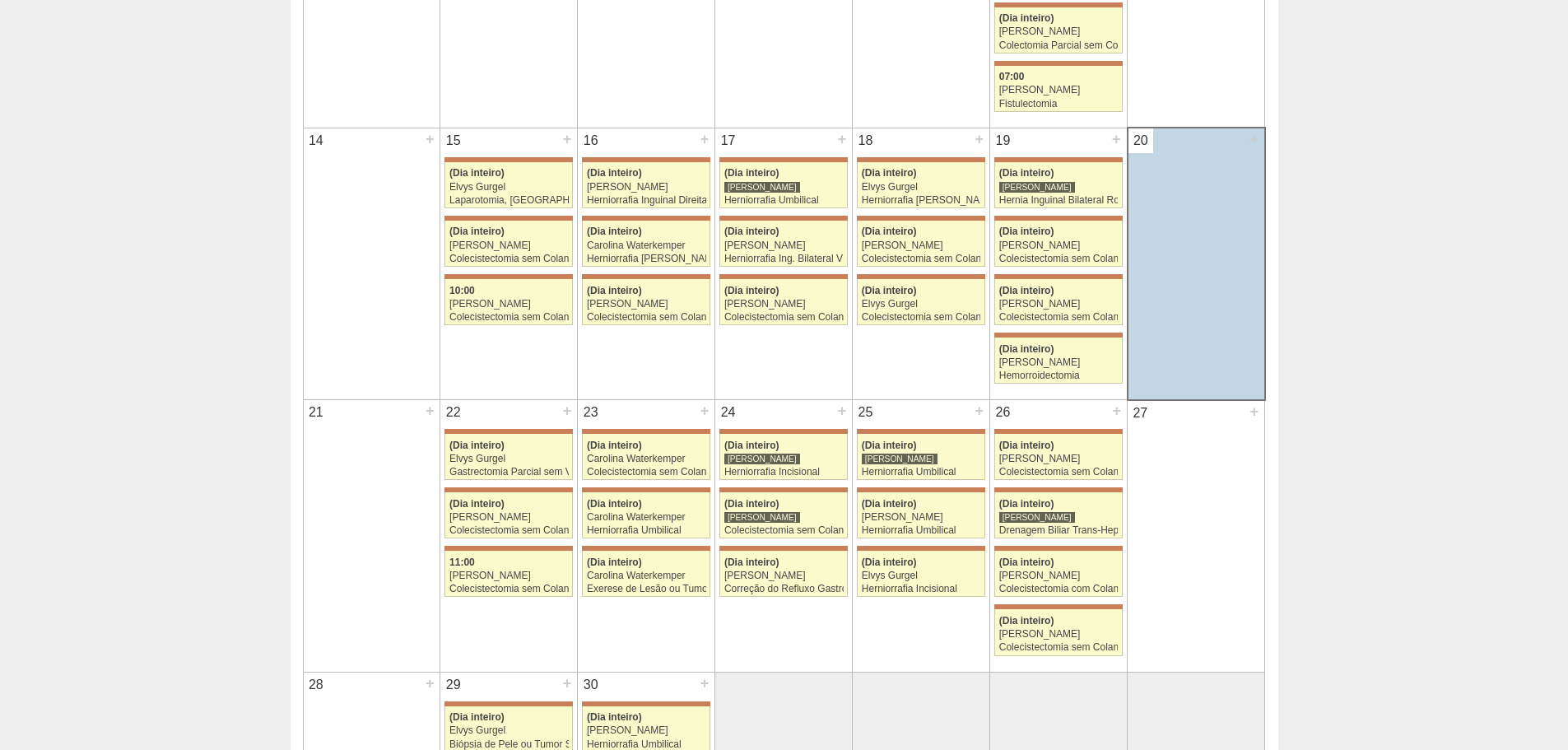
scroll to position [741, 0]
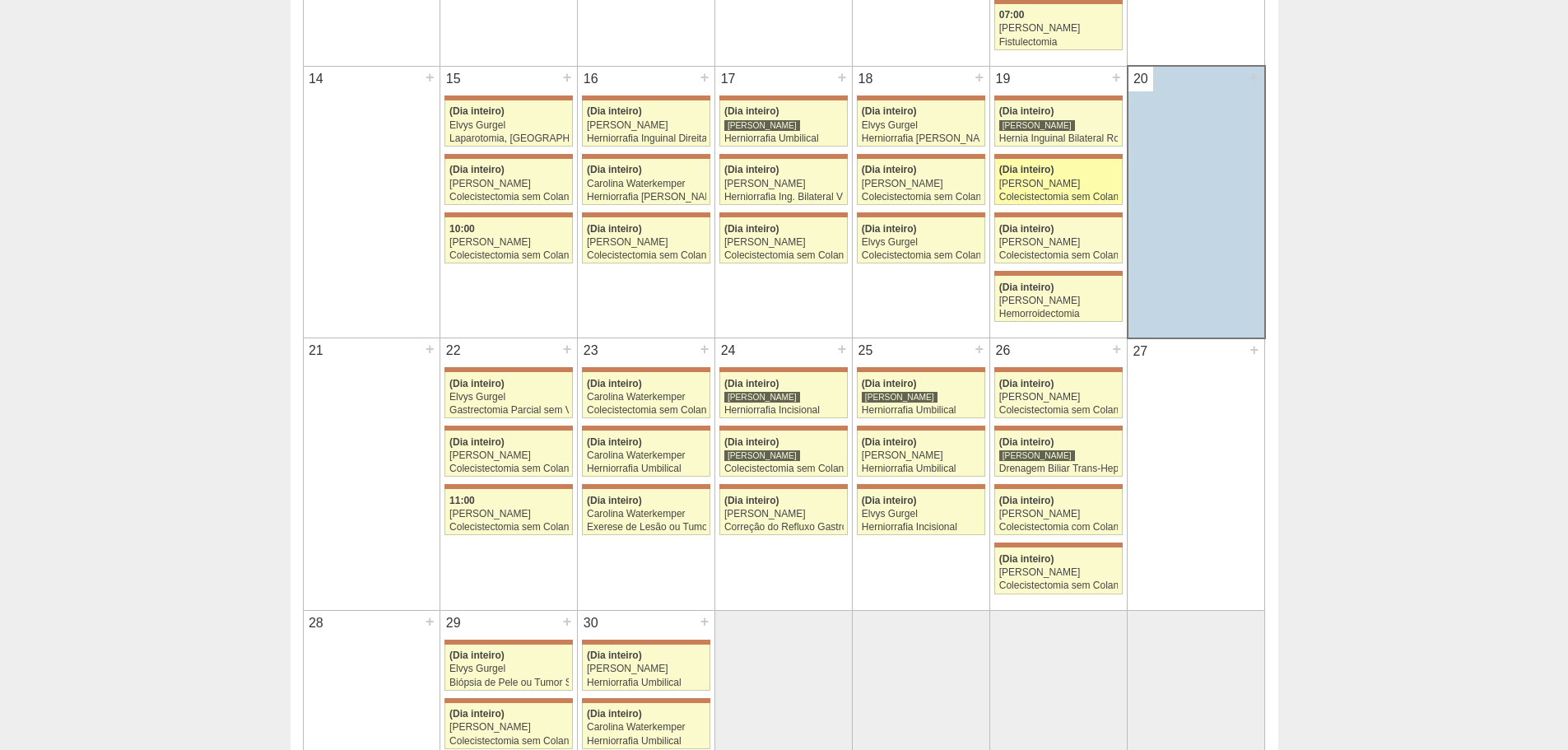
click at [1076, 163] on link "71498 [PERSON_NAME] (Dia inteiro) [PERSON_NAME] Colecistectomia sem Colangiogra…" at bounding box center [1058, 182] width 128 height 46
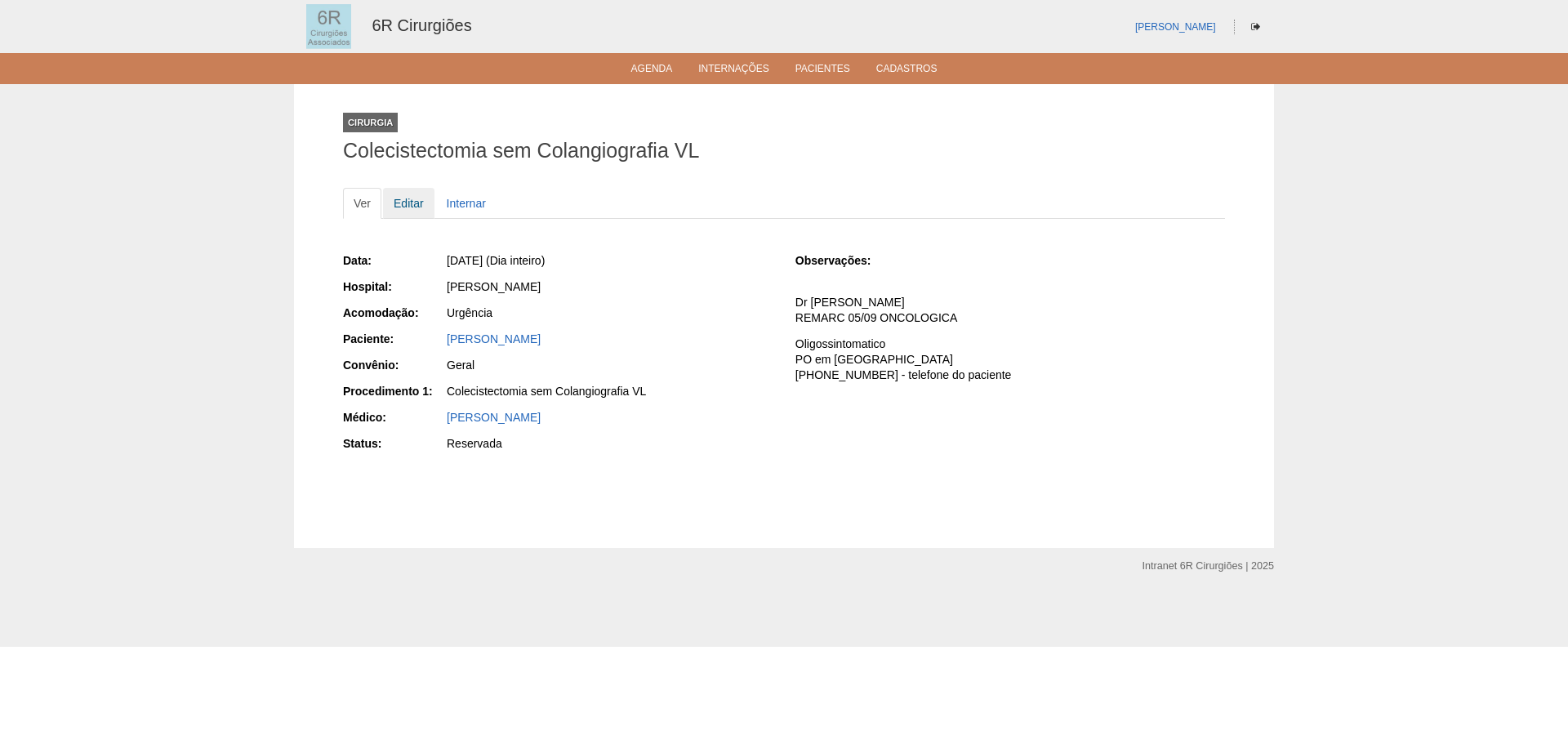
click at [418, 197] on link "Editar" at bounding box center [408, 203] width 51 height 31
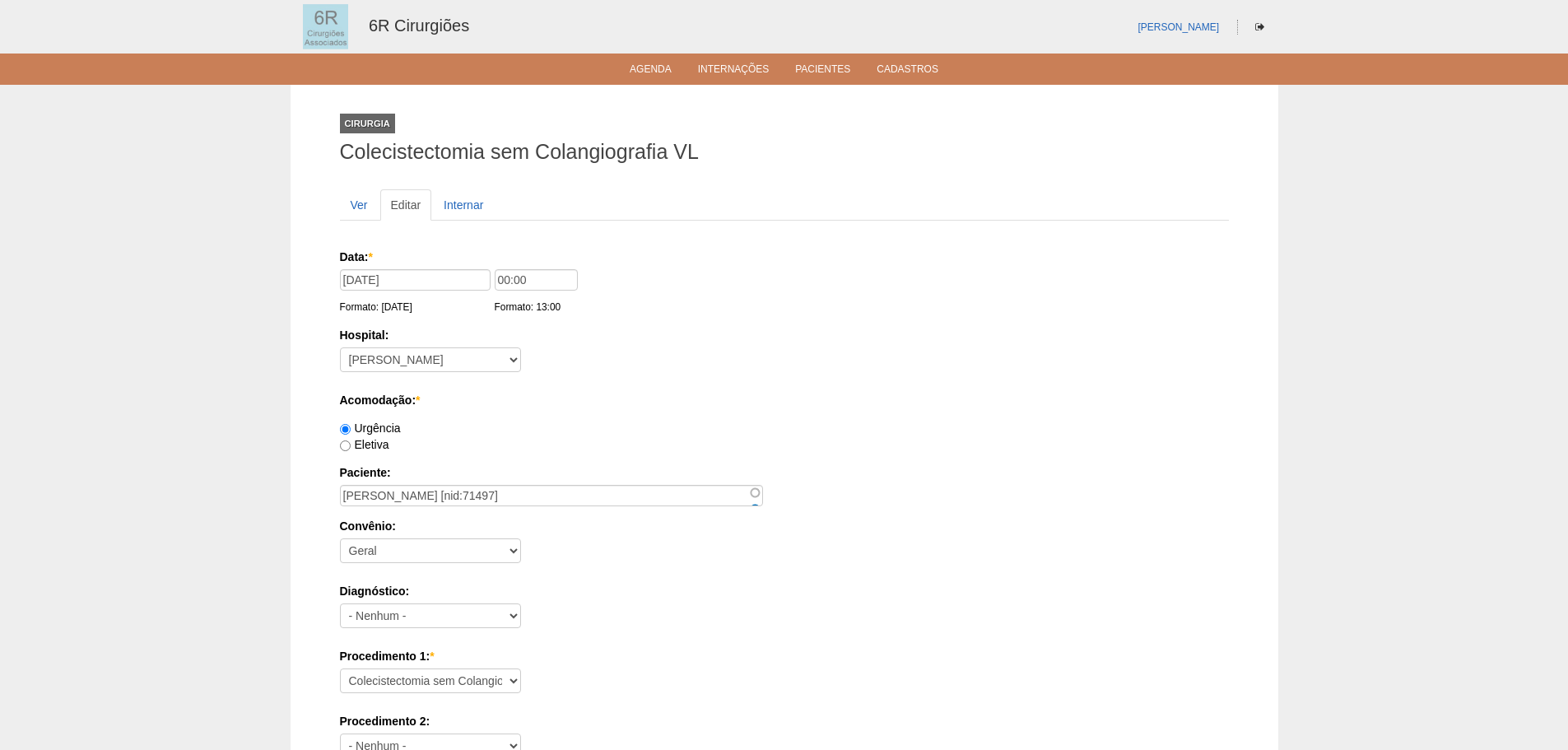
click at [444, 250] on label "Data: *" at bounding box center [782, 256] width 883 height 16
click at [439, 276] on input "19/09/2025" at bounding box center [415, 279] width 150 height 21
click at [489, 300] on link "»" at bounding box center [492, 305] width 15 height 15
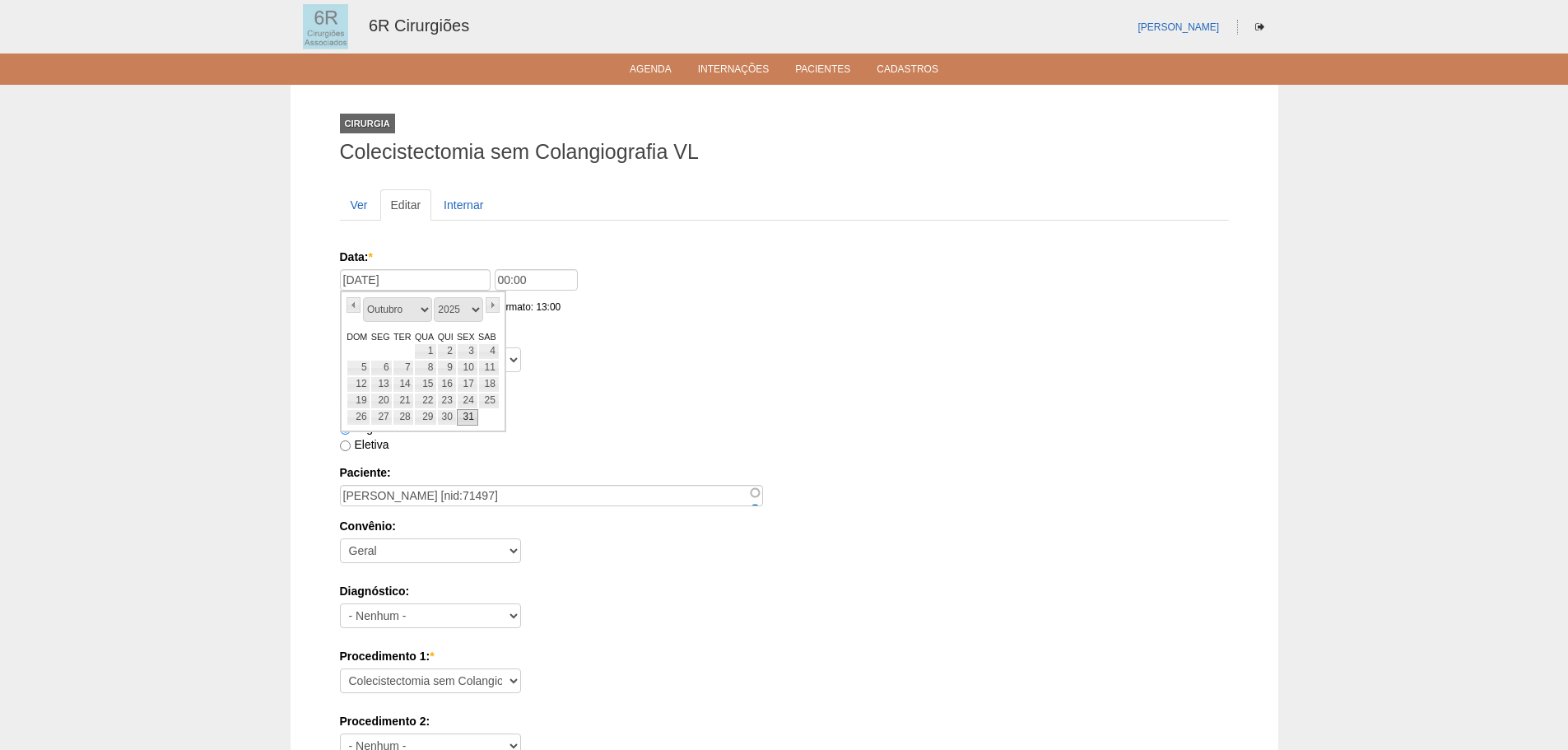
click at [461, 419] on link "31" at bounding box center [467, 417] width 21 height 16
type input "31/10/2025"
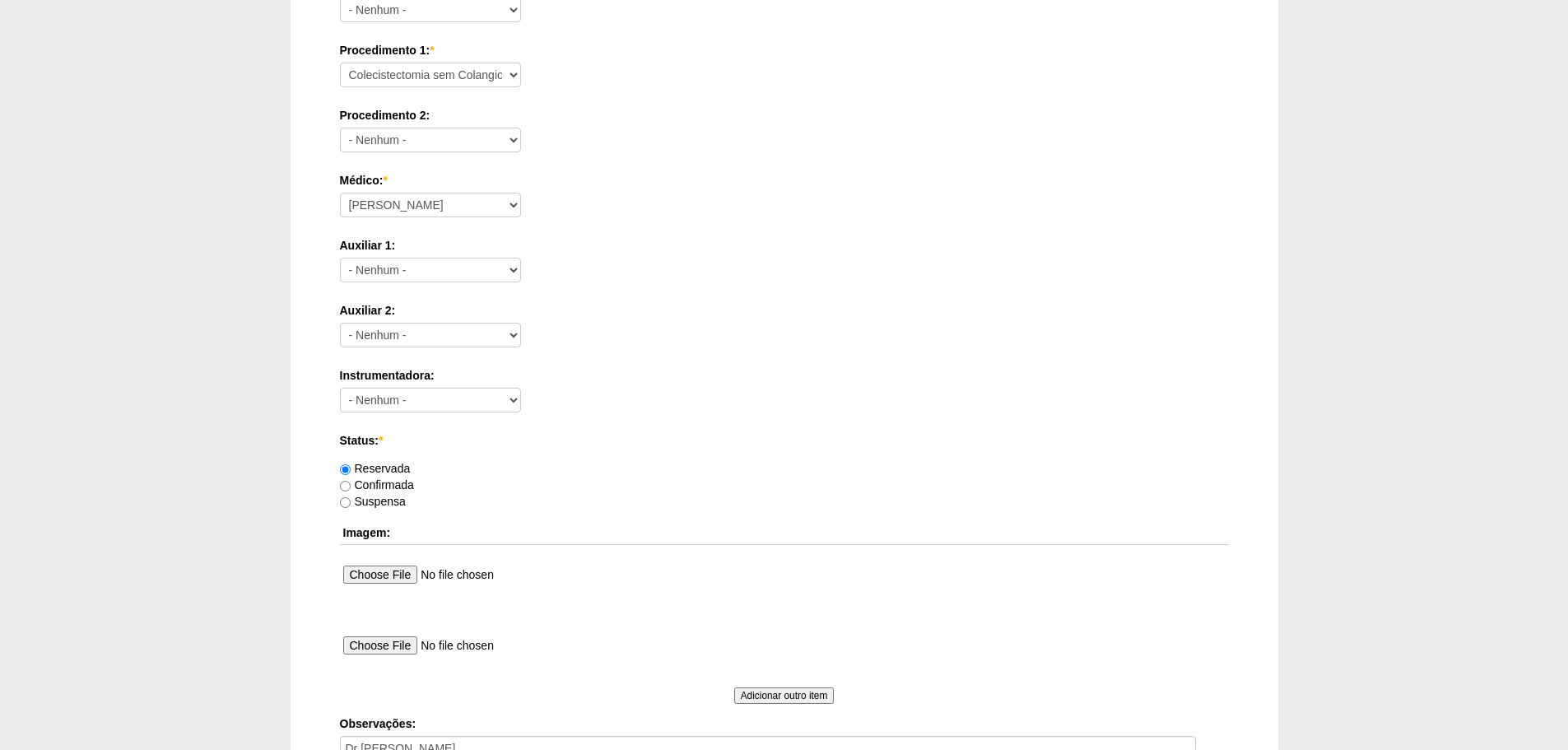
scroll to position [905, 0]
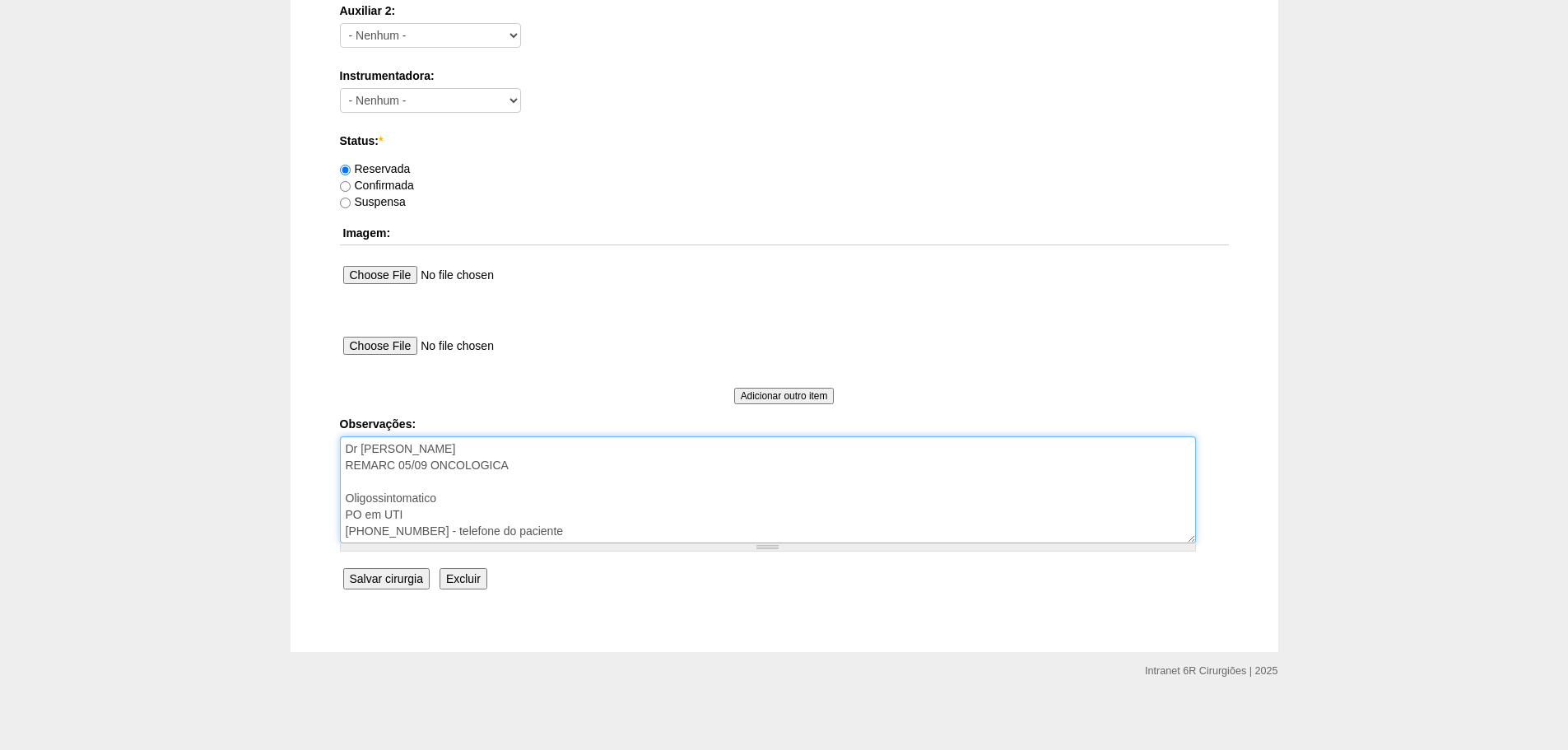
click at [762, 466] on textarea "Dr Caio REMARC 05/09 ONCOLOGICA Oligossintomatico PO em UTI (11)973777228 - tel…" at bounding box center [768, 490] width 856 height 107
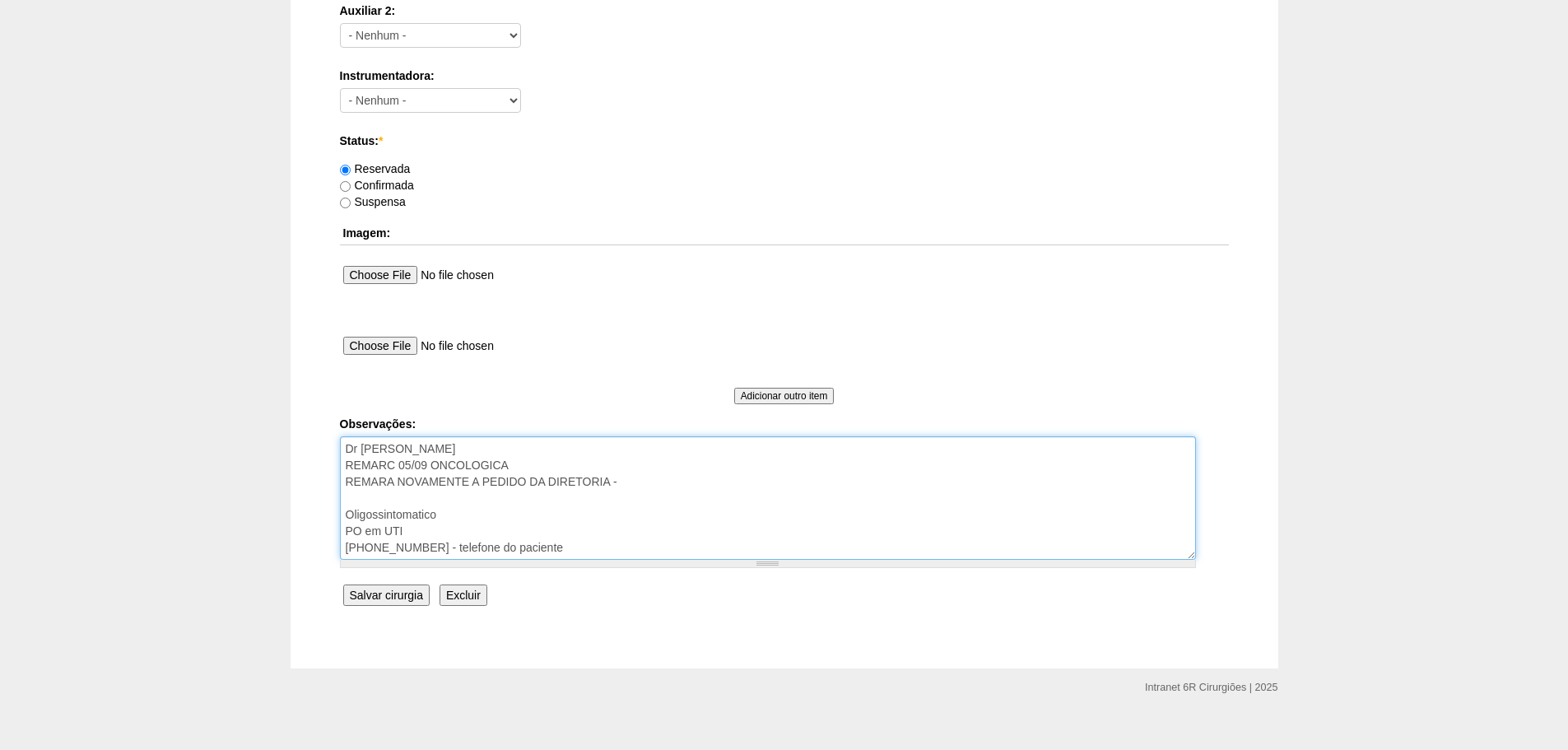
type textarea "Dr [PERSON_NAME] REMARC 05/09 ONCOLOGICA REMARA NOVAMENTE A PEDIDO DA DIRETORIA…"
click at [373, 592] on input "Salvar cirurgia" at bounding box center [386, 595] width 87 height 21
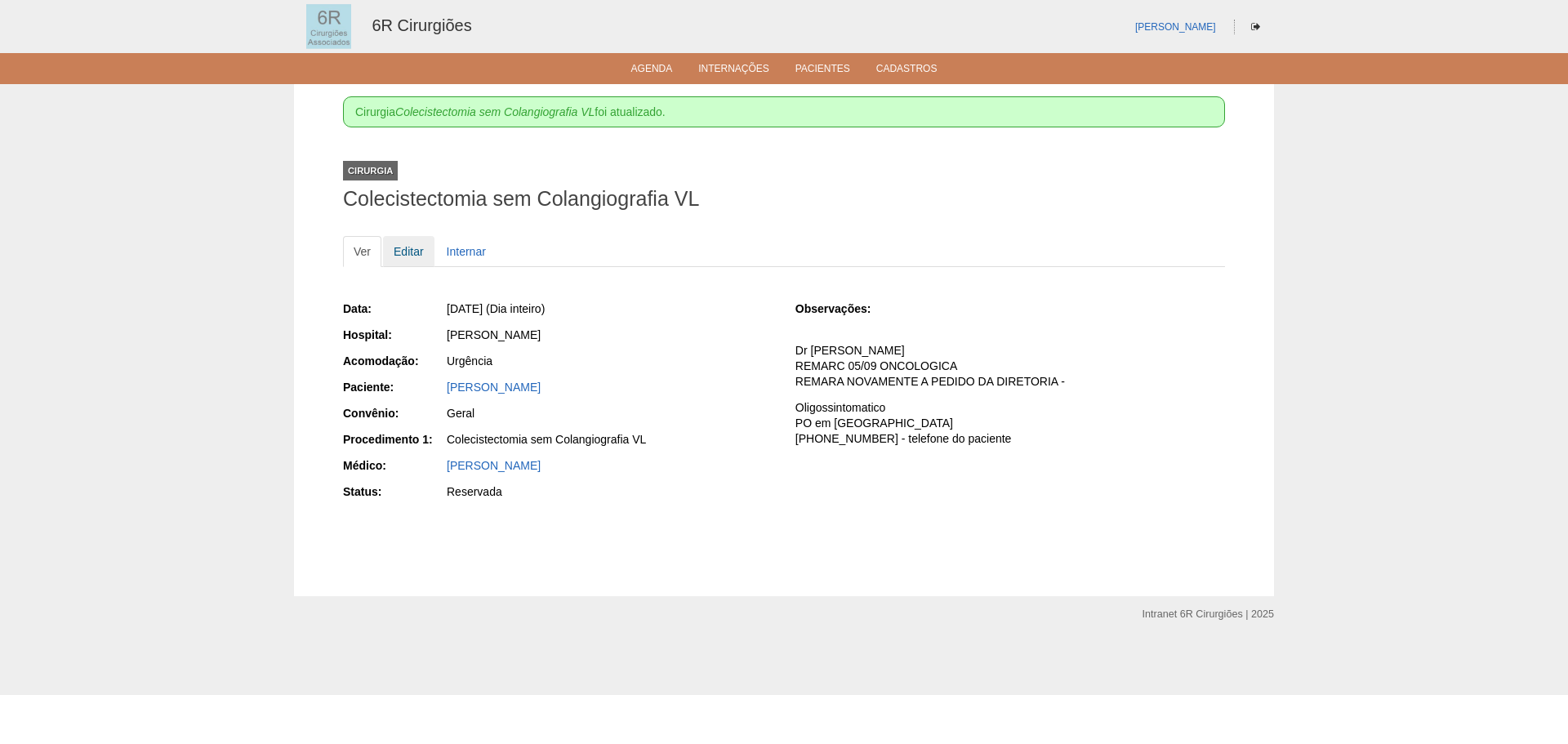
click at [413, 245] on link "Editar" at bounding box center [408, 251] width 51 height 31
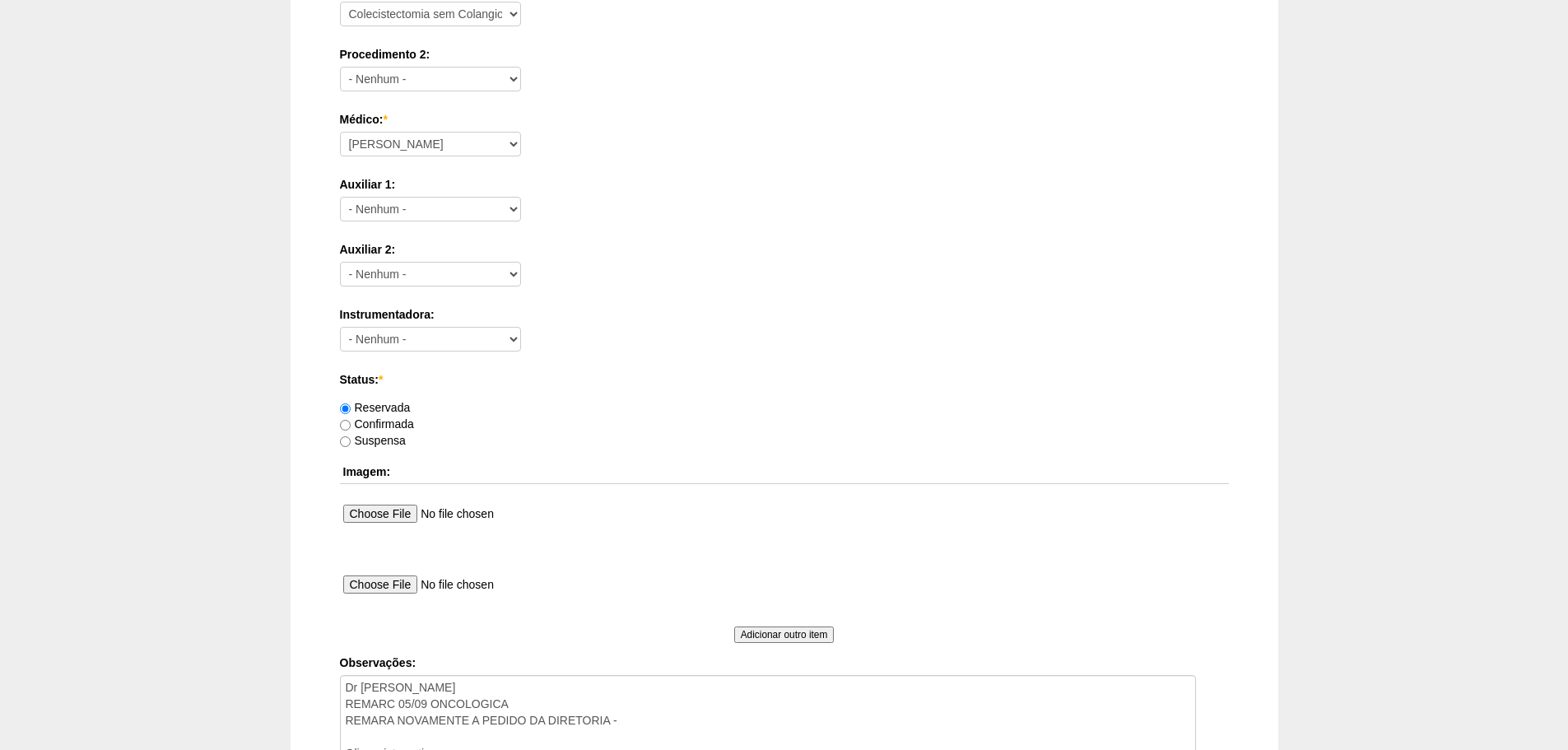
scroll to position [924, 0]
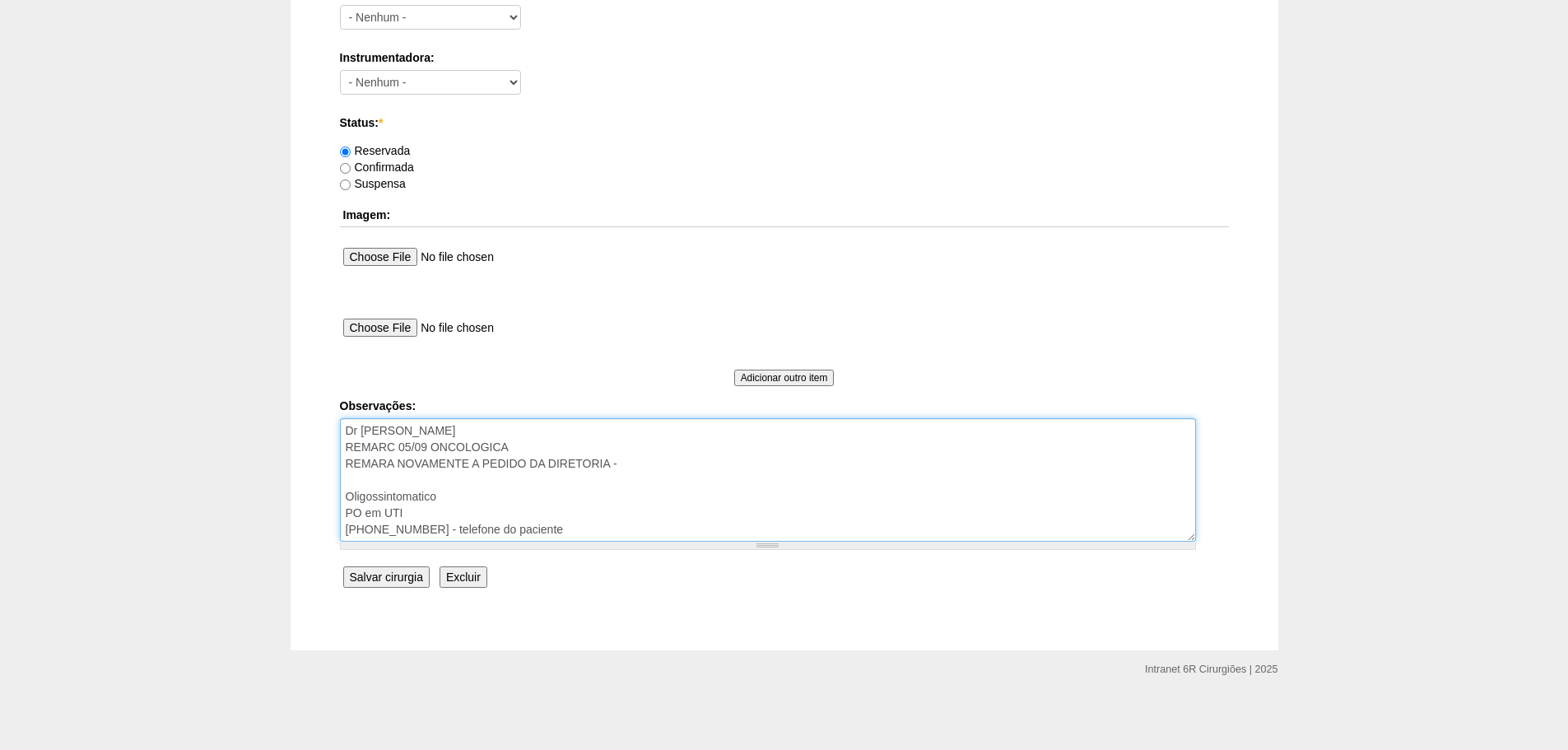
click at [398, 461] on textarea "Dr Caio REMARC 05/09 ONCOLOGICA REMARA NOVAMENTE A PEDIDO DA DIRETORIA - Oligos…" at bounding box center [768, 480] width 856 height 124
click at [397, 464] on textarea "Dr Caio REMARC 05/09 ONCOLOGICA REMARA NOVAMENTE A PEDIDO DA DIRETORIA - Oligos…" at bounding box center [768, 480] width 856 height 124
type textarea "Dr Caio REMARC 05/09 ONCOLOGICA REMARC NOVAMENTE A PEDIDO DA DIRETORIA - Oligos…"
click at [391, 582] on input "Salvar cirurgia" at bounding box center [386, 576] width 87 height 21
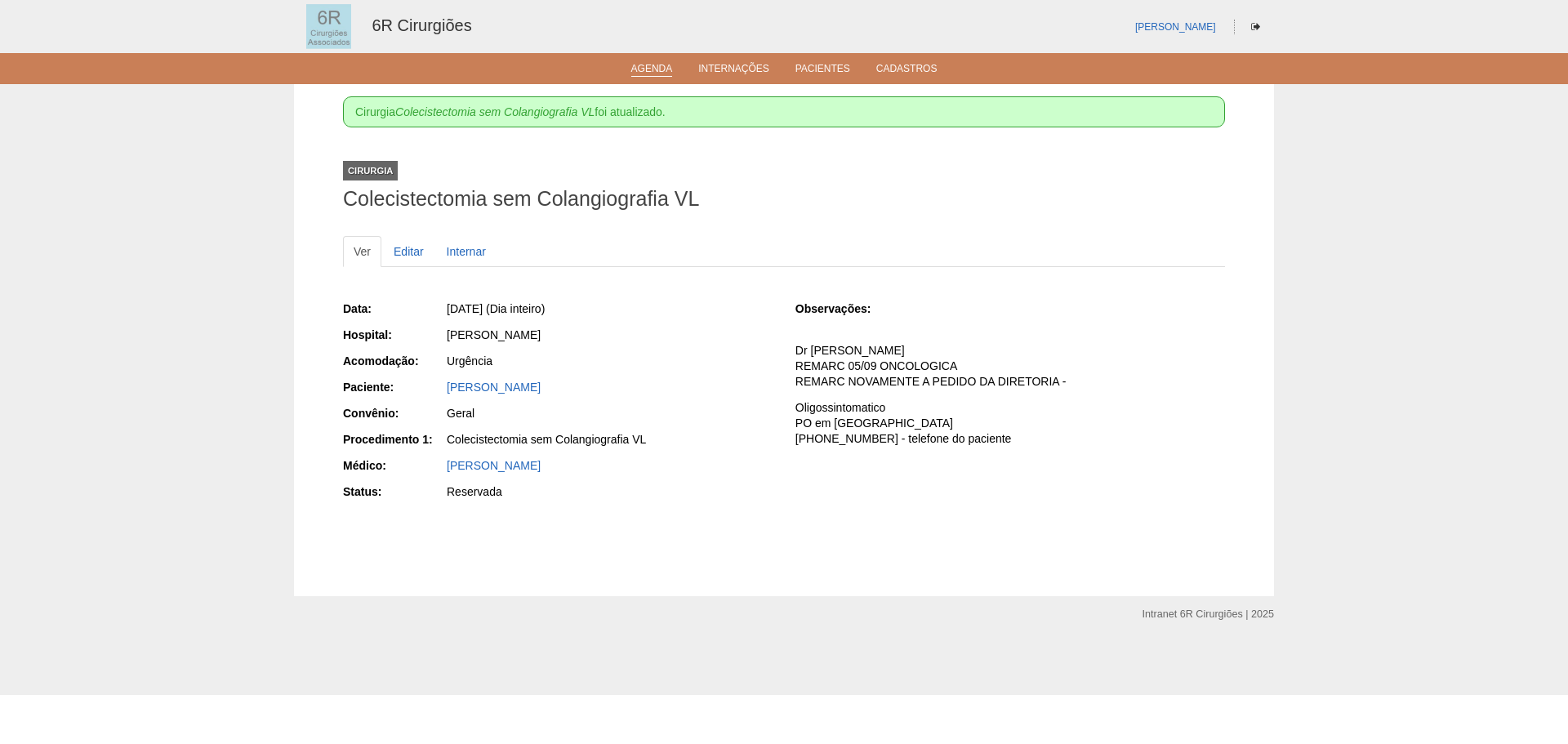
click at [638, 66] on link "Agenda" at bounding box center [652, 70] width 42 height 14
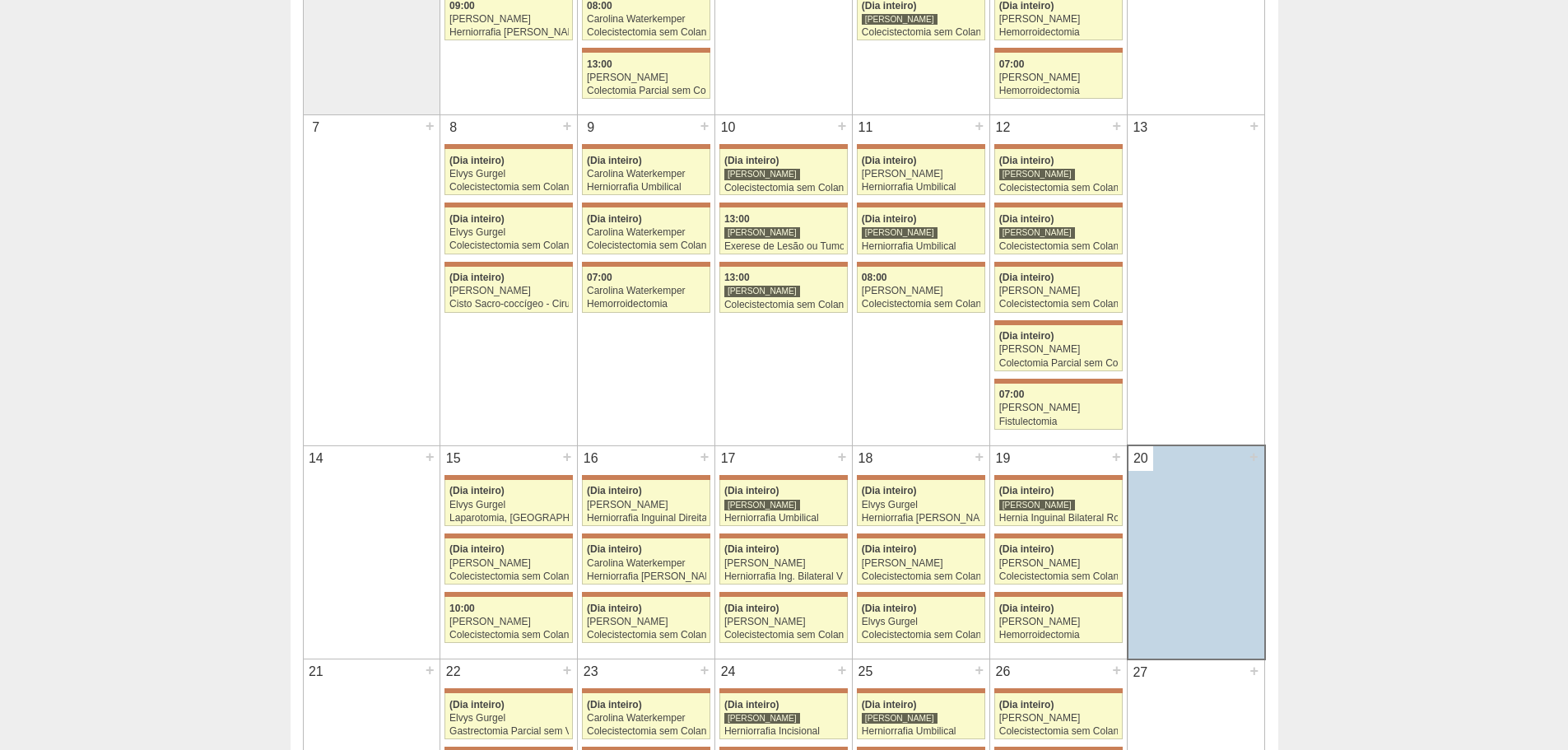
scroll to position [412, 0]
